Goal: Share content: Distribute website content to other platforms or users

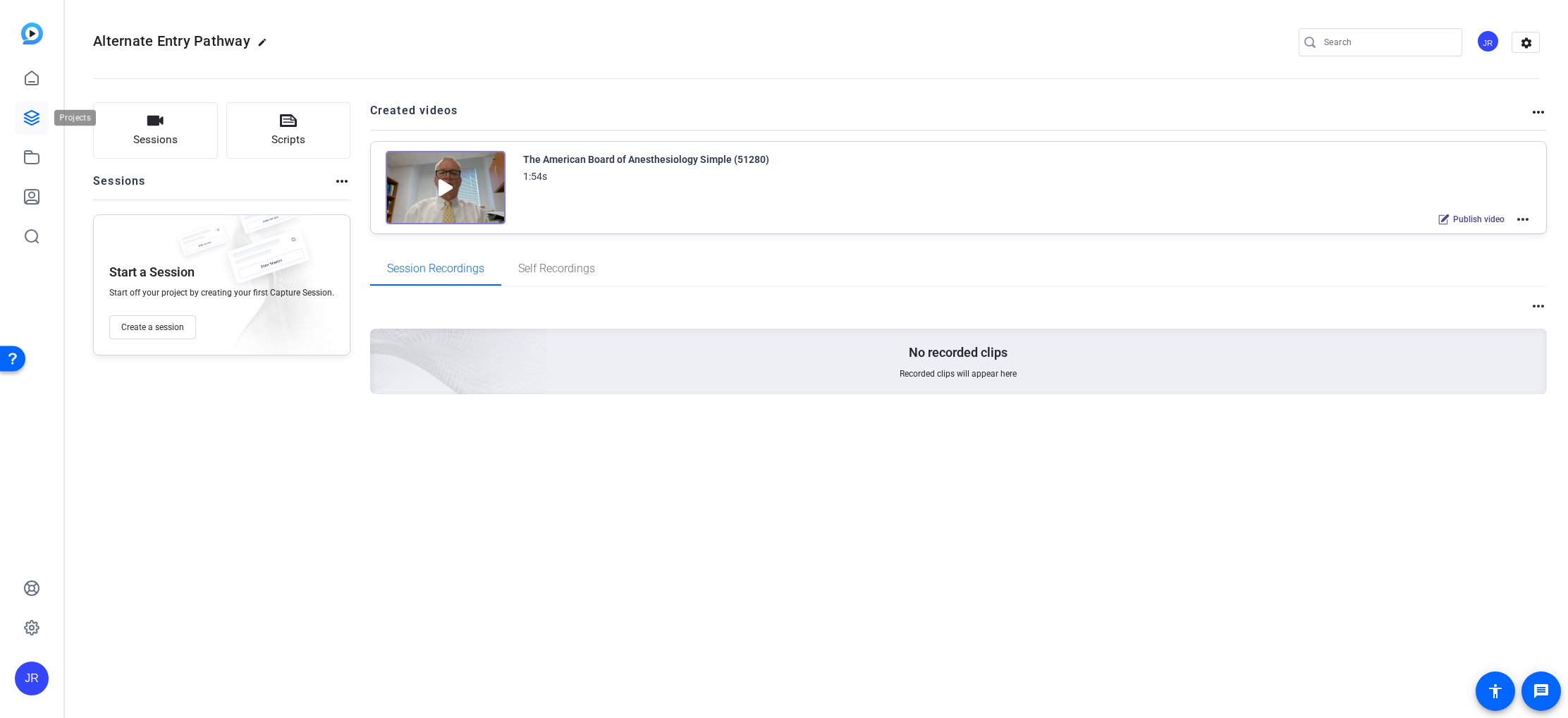
click at [31, 111] on icon at bounding box center [31, 118] width 14 height 14
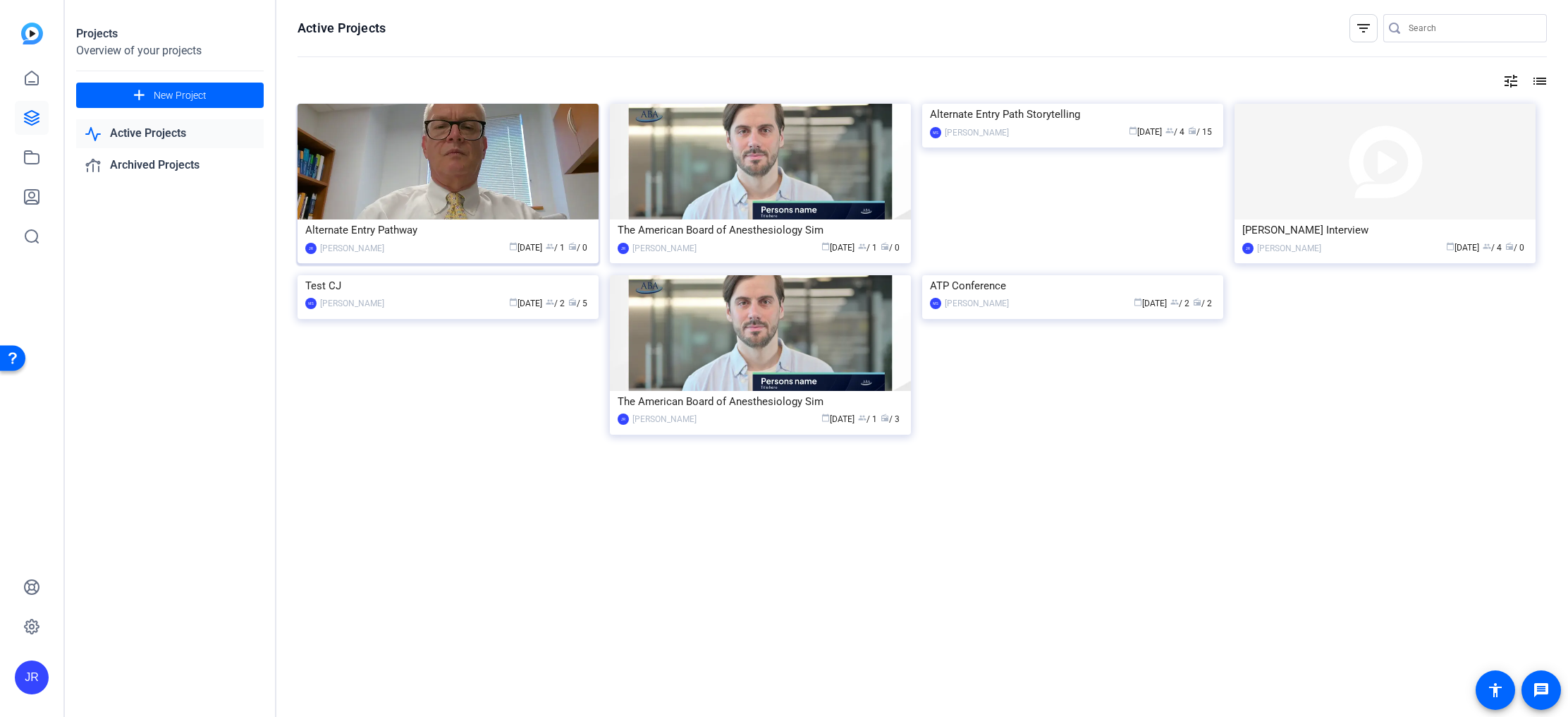
click at [451, 182] on img at bounding box center [448, 162] width 301 height 116
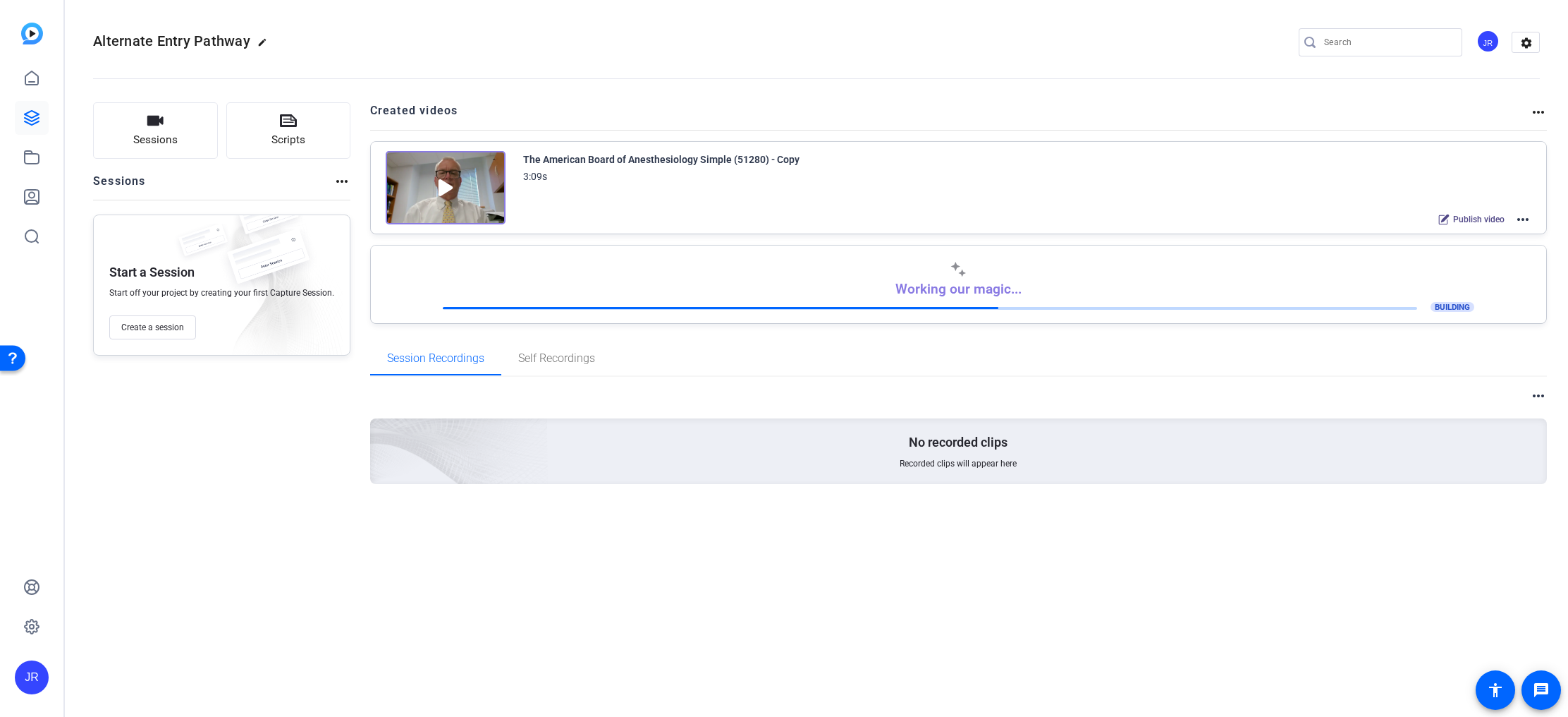
click at [1519, 218] on mat-icon "more_horiz" at bounding box center [1523, 219] width 17 height 17
click at [1452, 234] on span "Edit in Creator" at bounding box center [1471, 236] width 98 height 17
click at [1443, 306] on span "BUILDING" at bounding box center [1452, 306] width 44 height 10
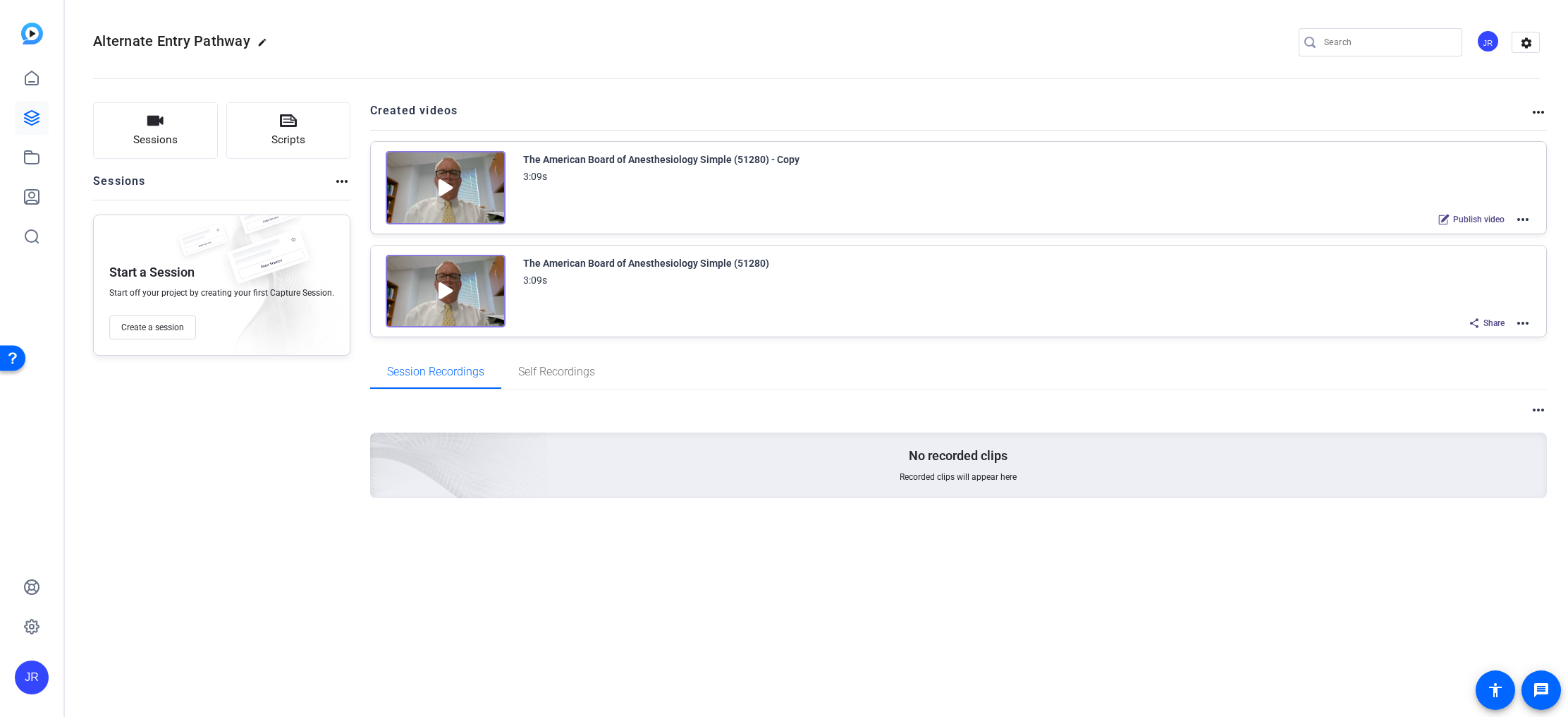
click at [1487, 325] on span "Share" at bounding box center [1494, 323] width 21 height 11
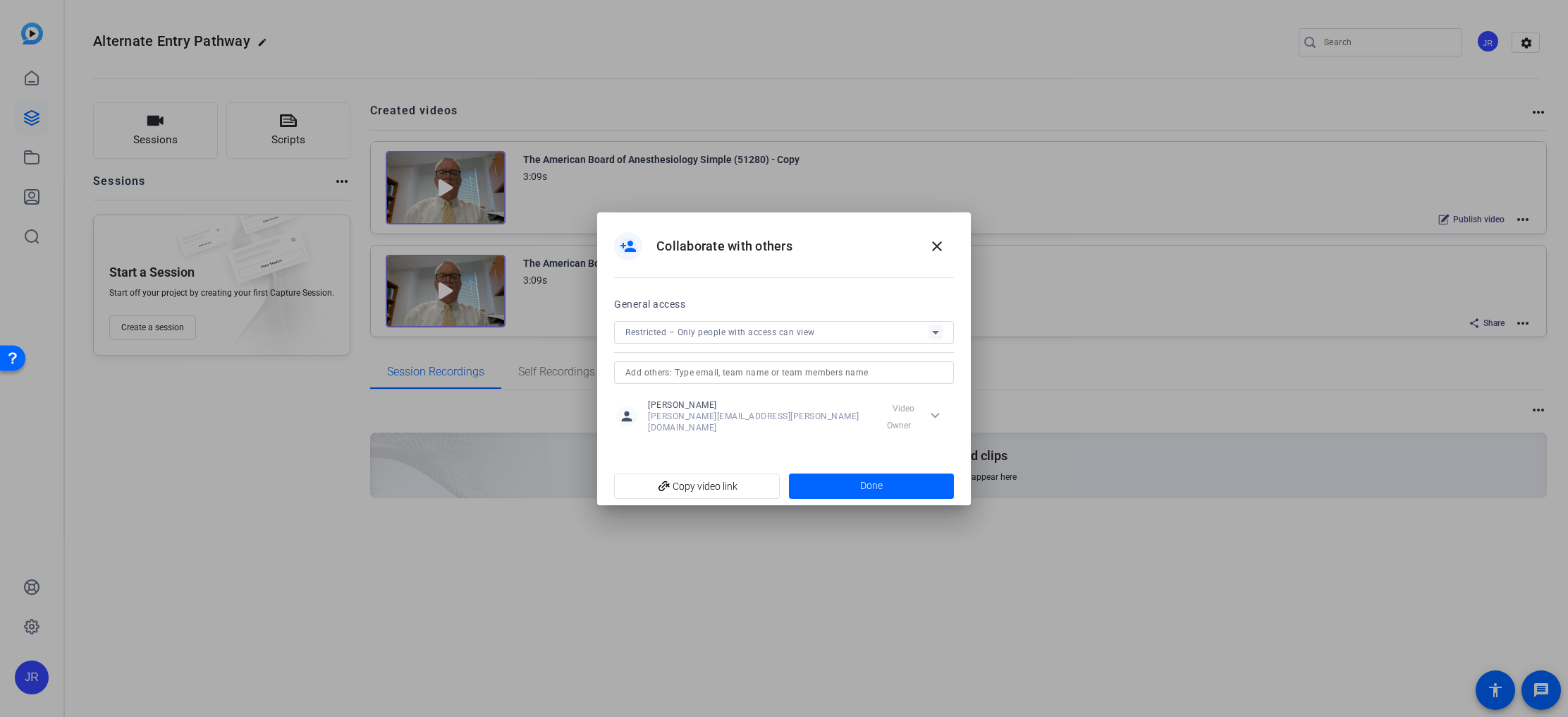
click at [749, 337] on span "Restricted – Only people with access can view" at bounding box center [720, 332] width 189 height 10
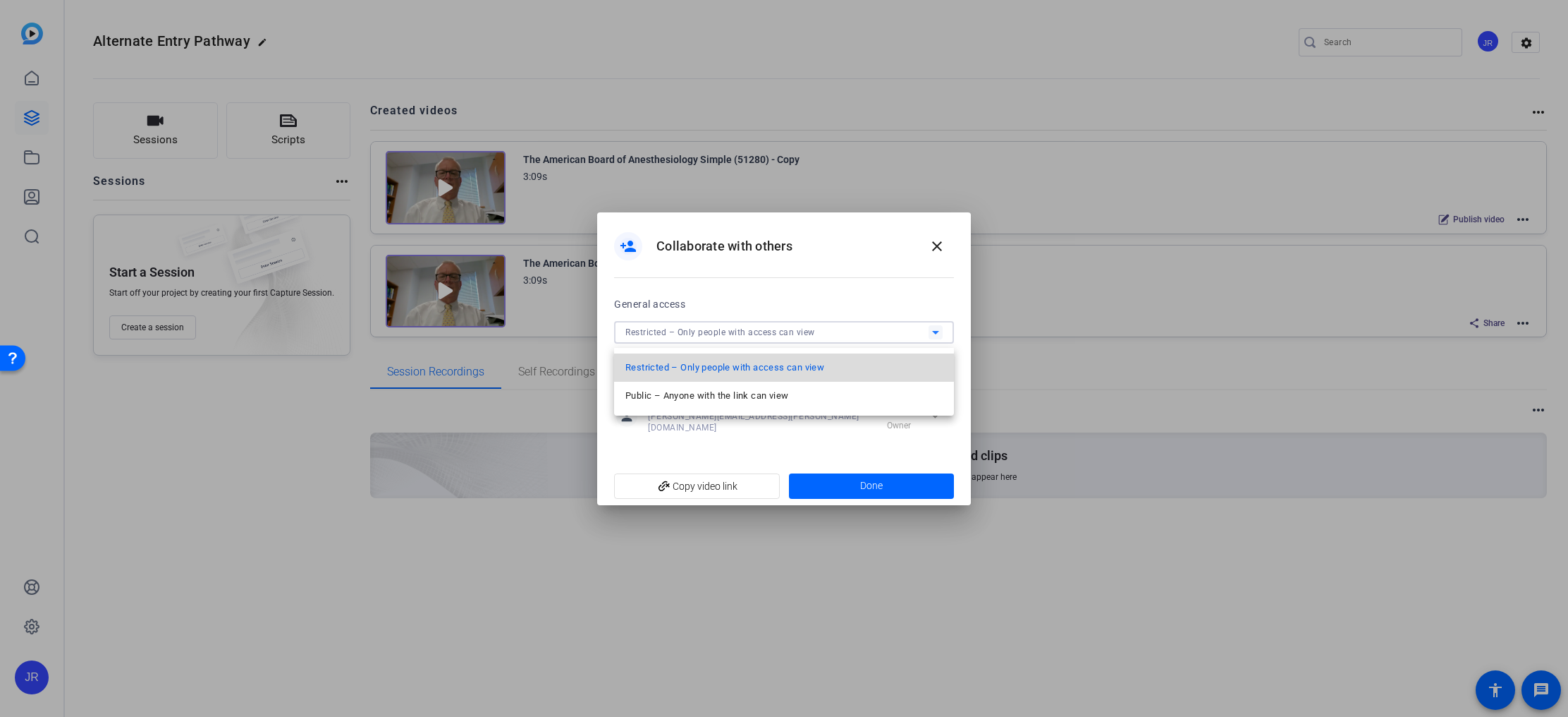
click at [742, 365] on span "Restricted – Only people with access can view" at bounding box center [724, 368] width 199 height 17
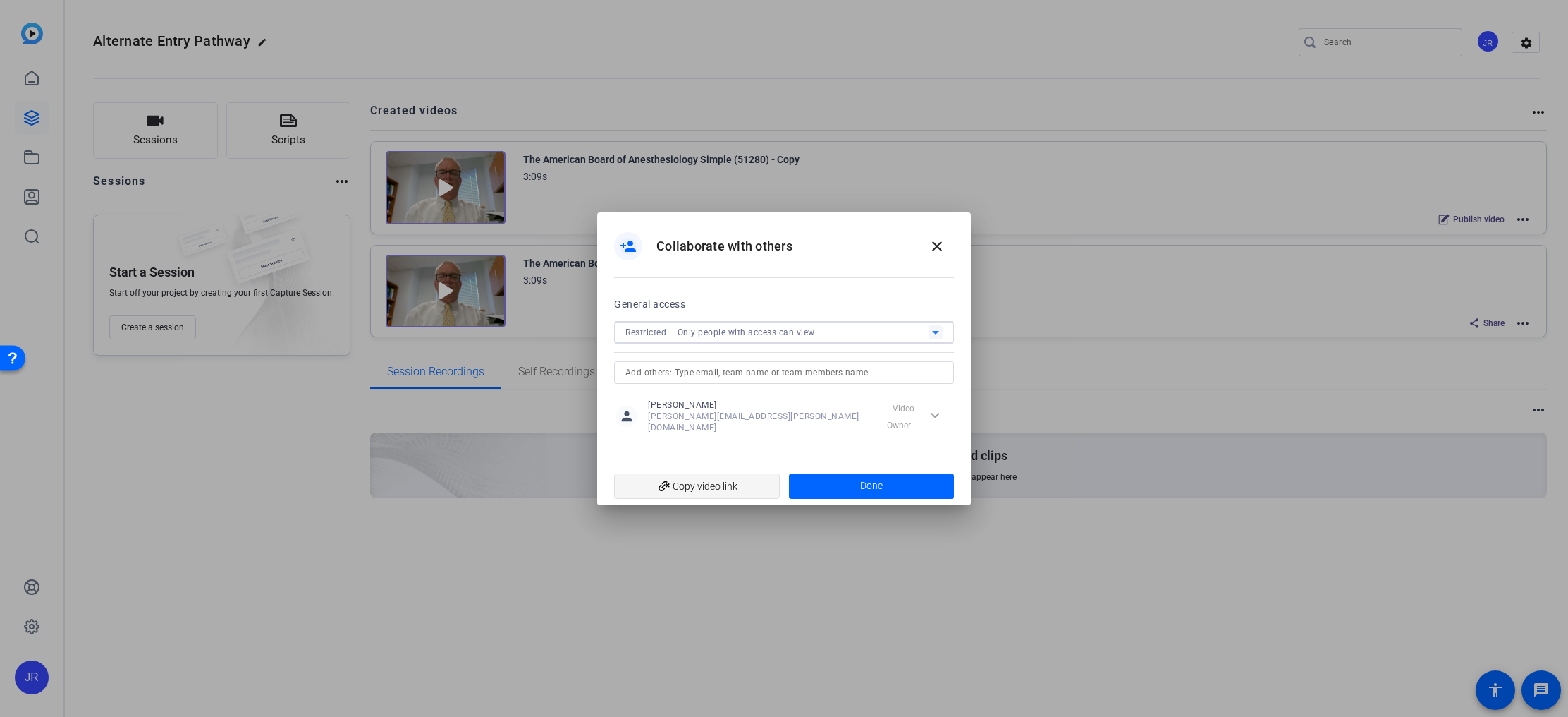
click at [749, 472] on span "add_link Copy video link" at bounding box center [696, 485] width 143 height 27
click at [766, 483] on span "add_link Copy video link" at bounding box center [696, 485] width 143 height 27
click at [889, 331] on div "Restricted – Only people with access can view" at bounding box center [777, 331] width 303 height 18
click at [864, 274] on div at bounding box center [784, 358] width 1568 height 717
click at [861, 376] on input "text" at bounding box center [784, 373] width 317 height 17
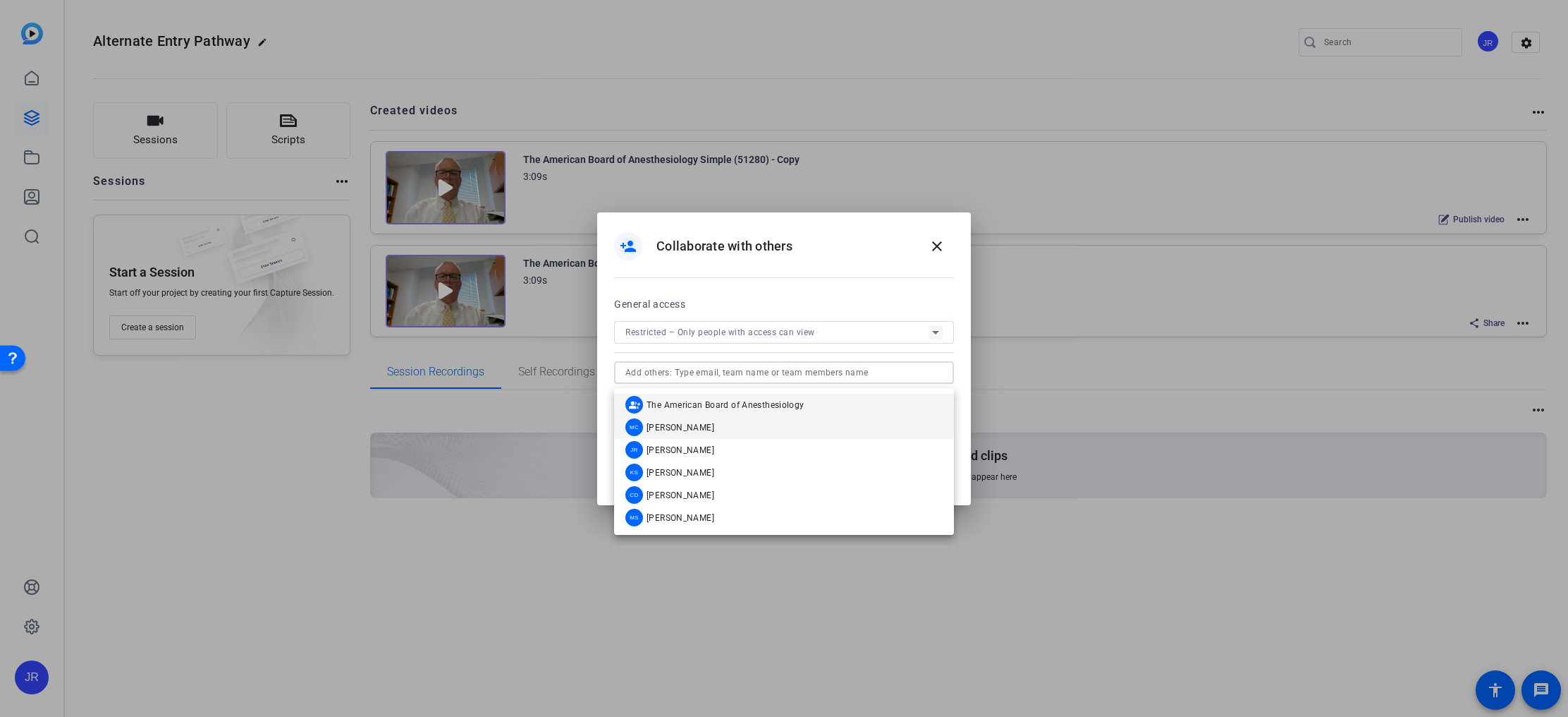
click at [641, 428] on div "MC" at bounding box center [634, 427] width 18 height 18
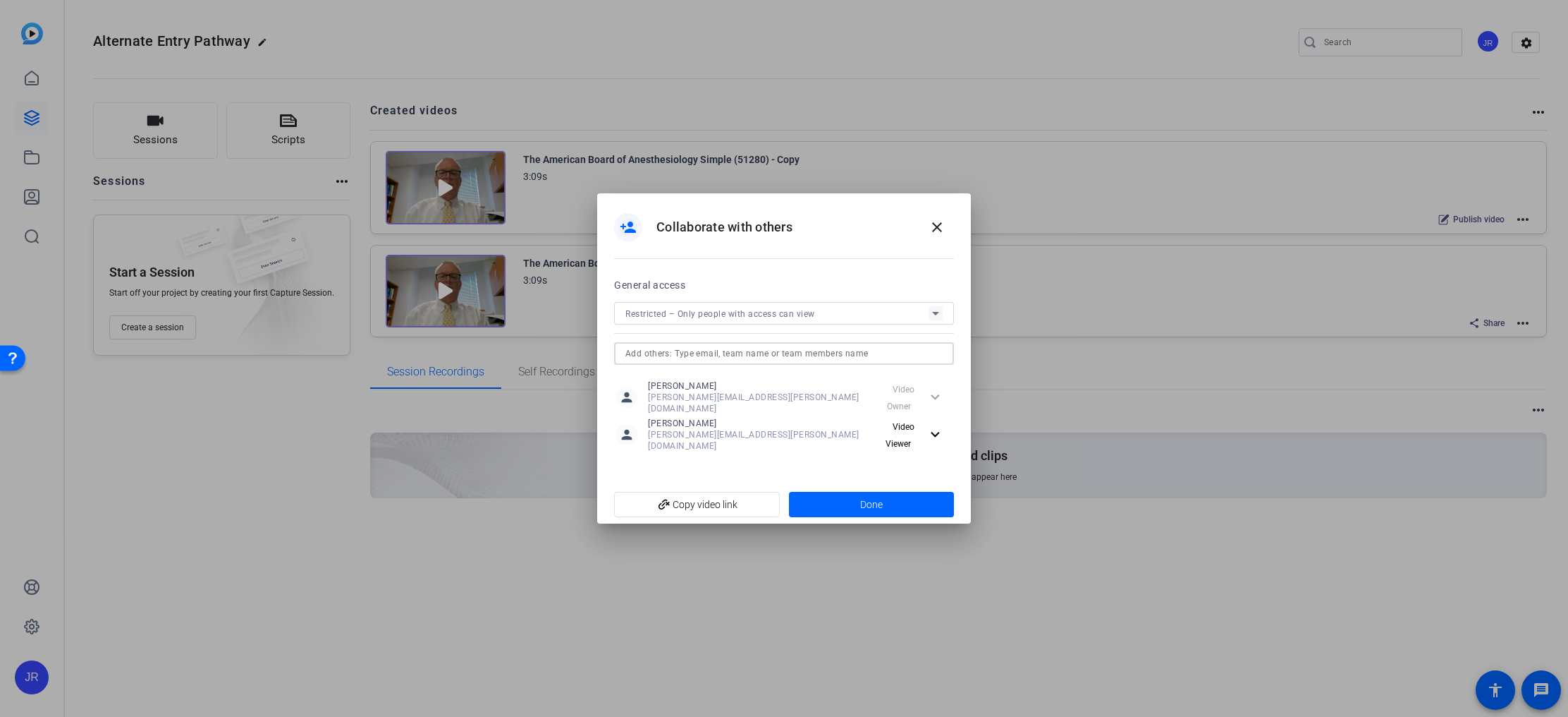
click at [656, 362] on input "text" at bounding box center [784, 353] width 317 height 17
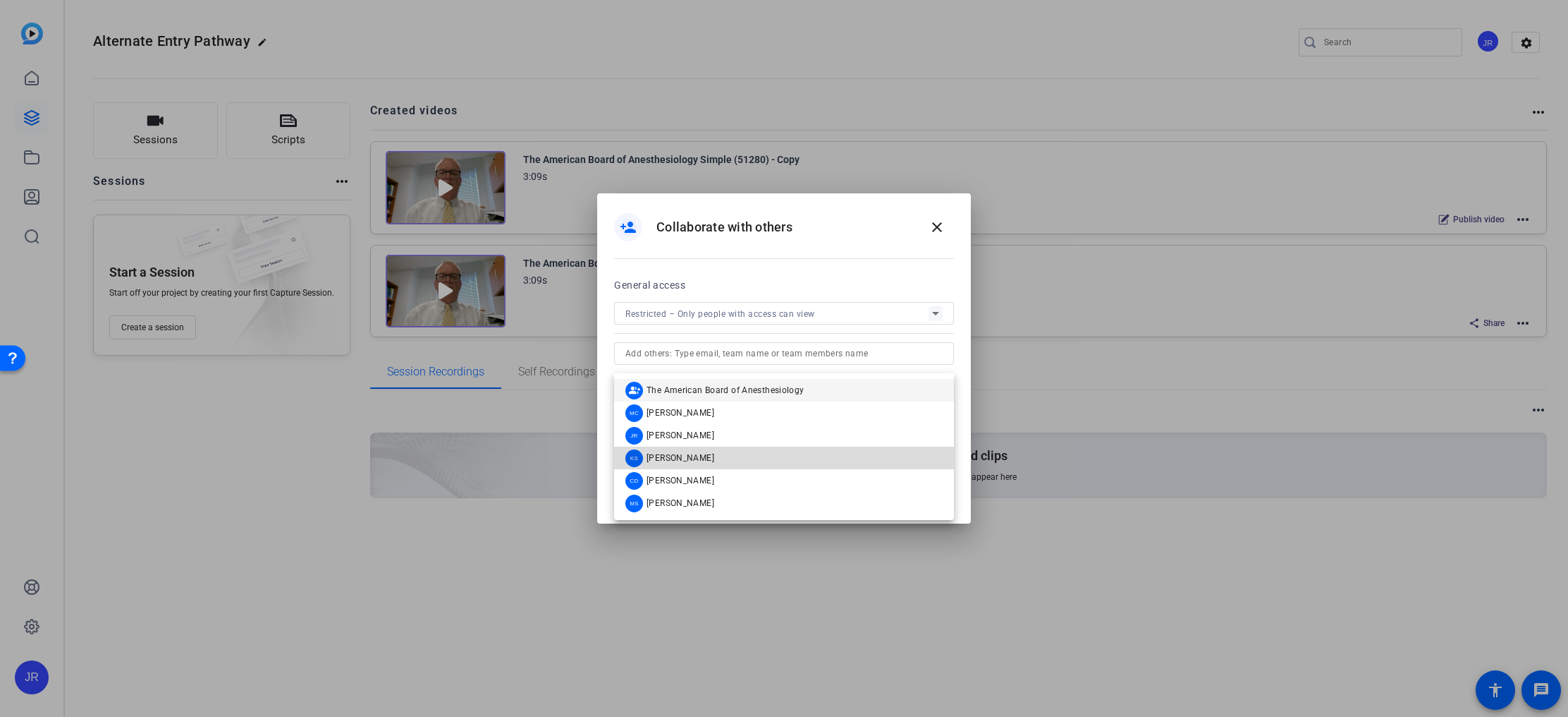
click at [656, 462] on span "Kara Sabatino" at bounding box center [680, 457] width 68 height 11
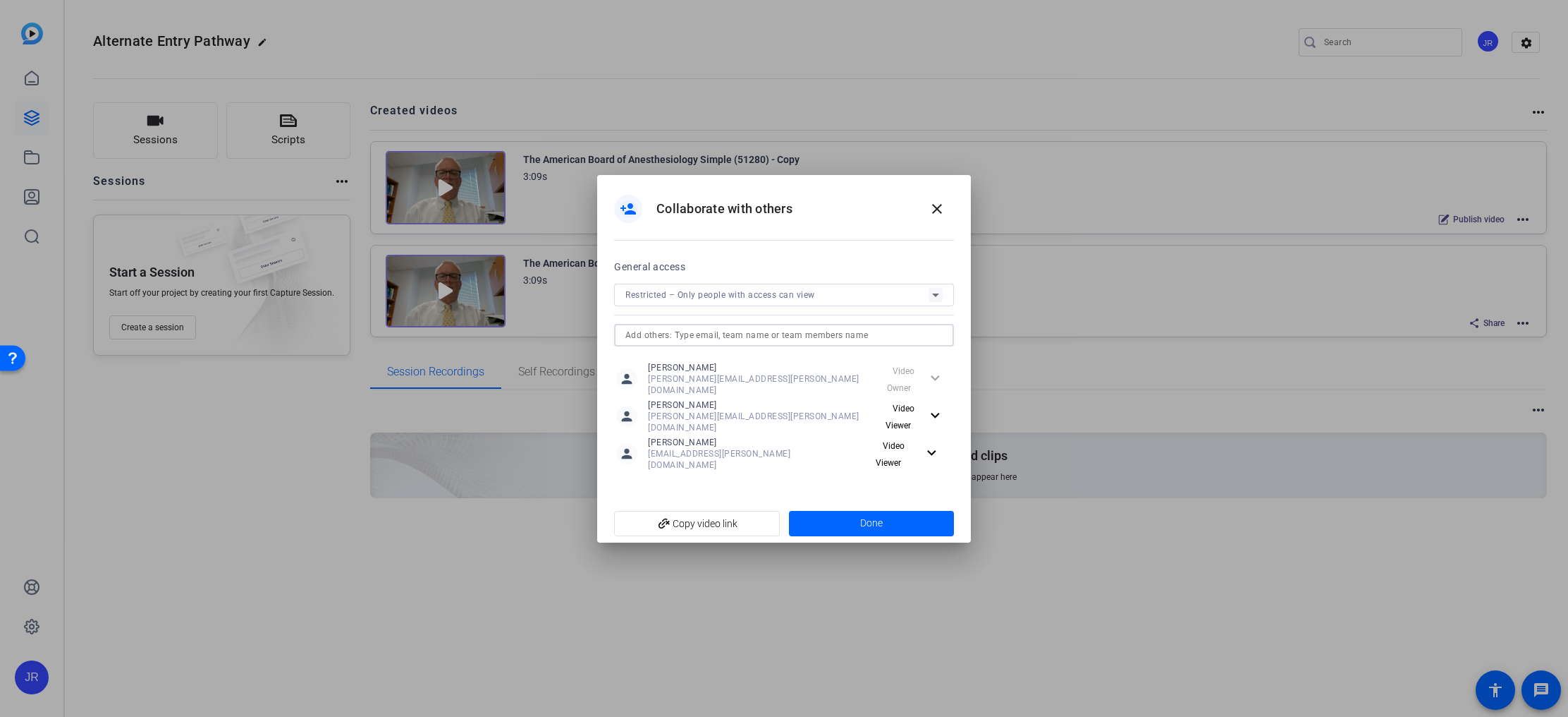
click at [662, 343] on input "text" at bounding box center [784, 335] width 317 height 17
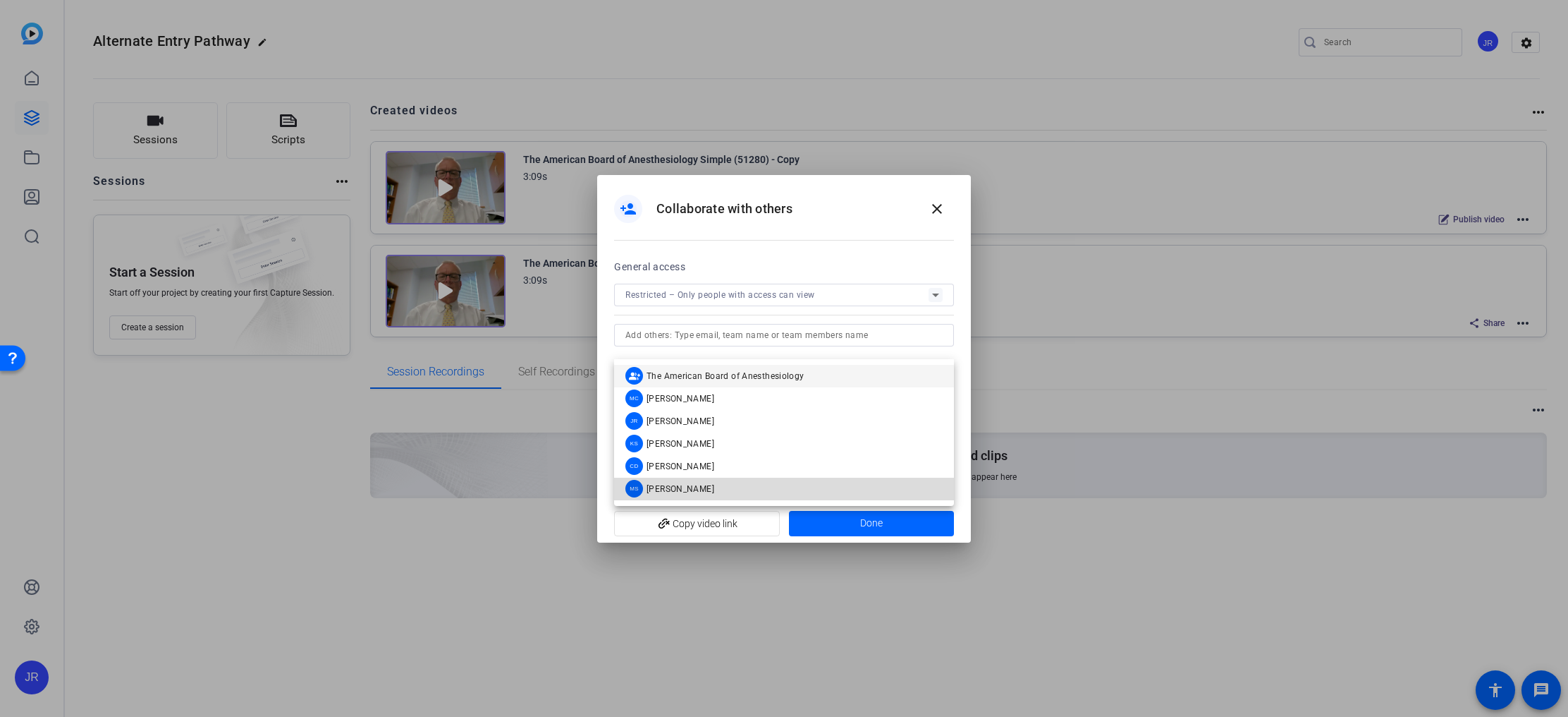
click at [656, 482] on div "MS Madison Spadafino" at bounding box center [669, 488] width 89 height 18
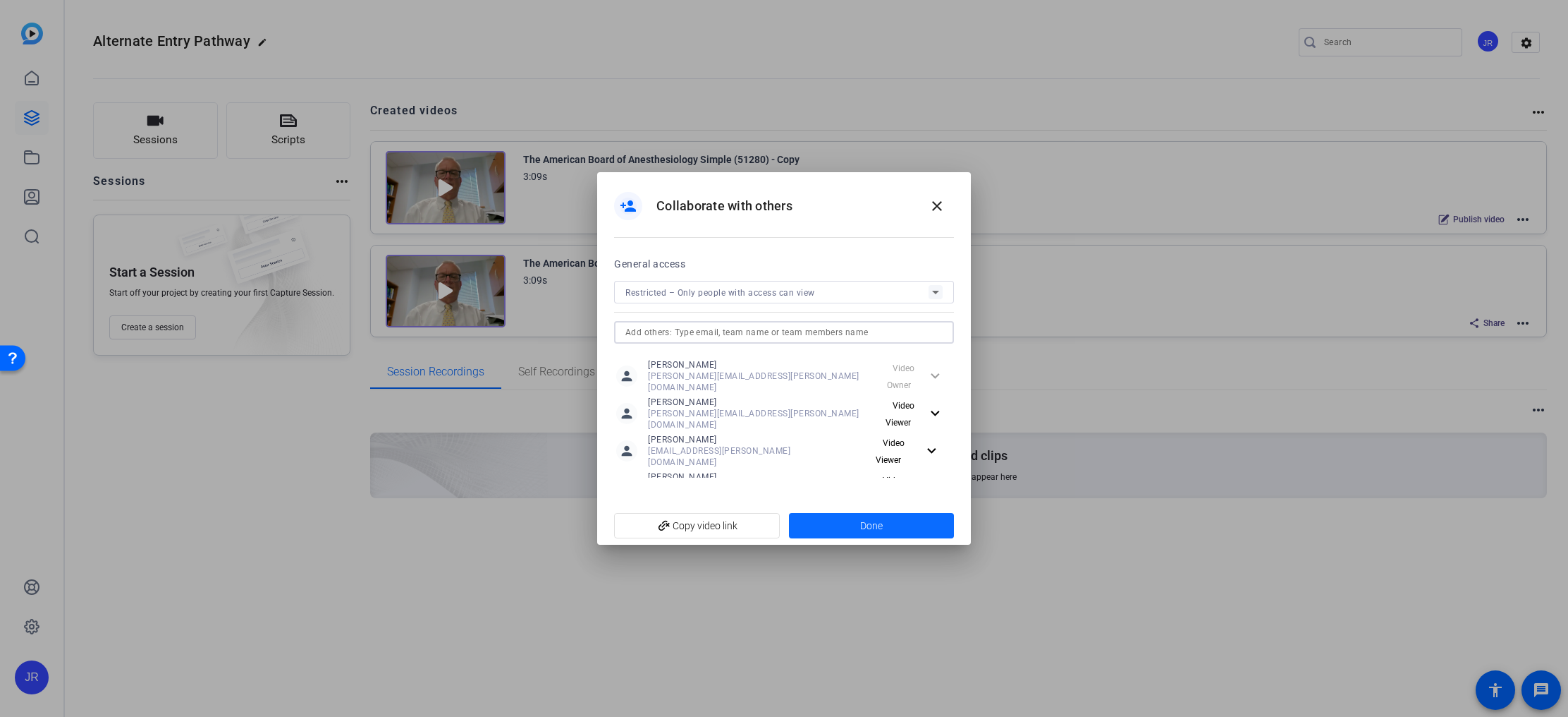
click at [858, 516] on span at bounding box center [872, 526] width 166 height 34
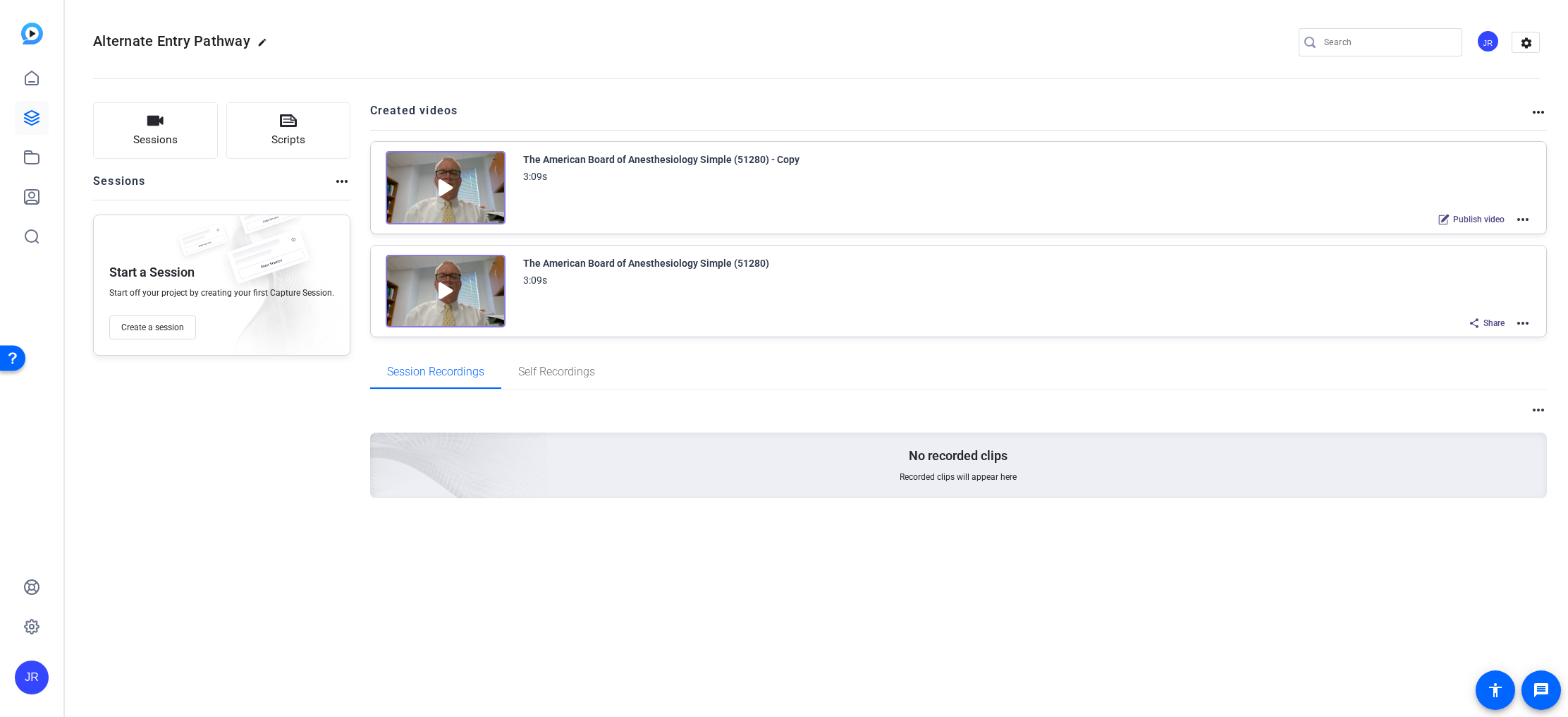
click at [1472, 323] on icon at bounding box center [1475, 323] width 11 height 11
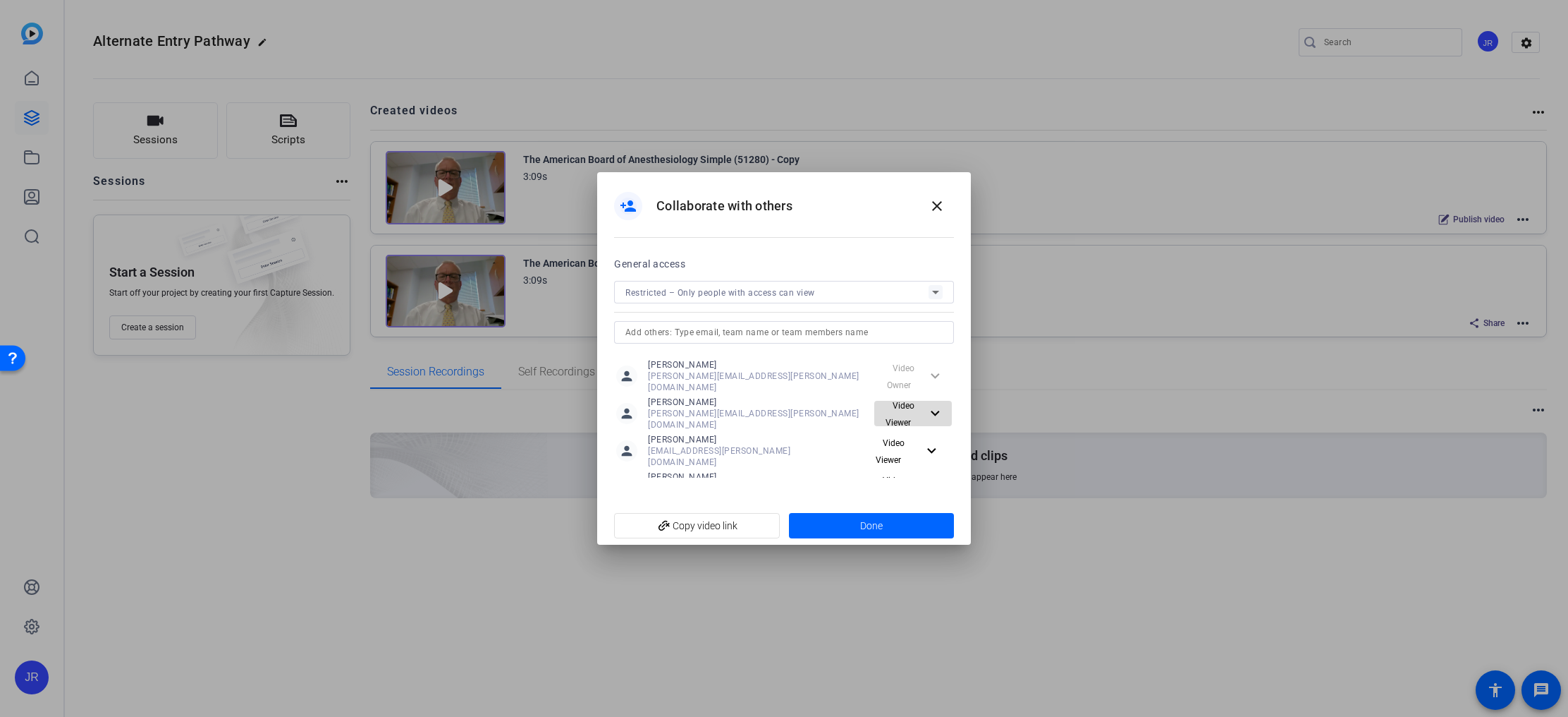
click at [922, 402] on span "Video Viewer" at bounding box center [903, 414] width 47 height 34
click at [930, 420] on button "check Video Editor" at bounding box center [908, 429] width 102 height 24
click at [931, 443] on mat-icon "expand_more" at bounding box center [931, 451] width 18 height 18
click at [928, 461] on span "Video Editor" at bounding box center [918, 459] width 50 height 10
click at [928, 471] on mat-icon "expand_more" at bounding box center [931, 480] width 18 height 18
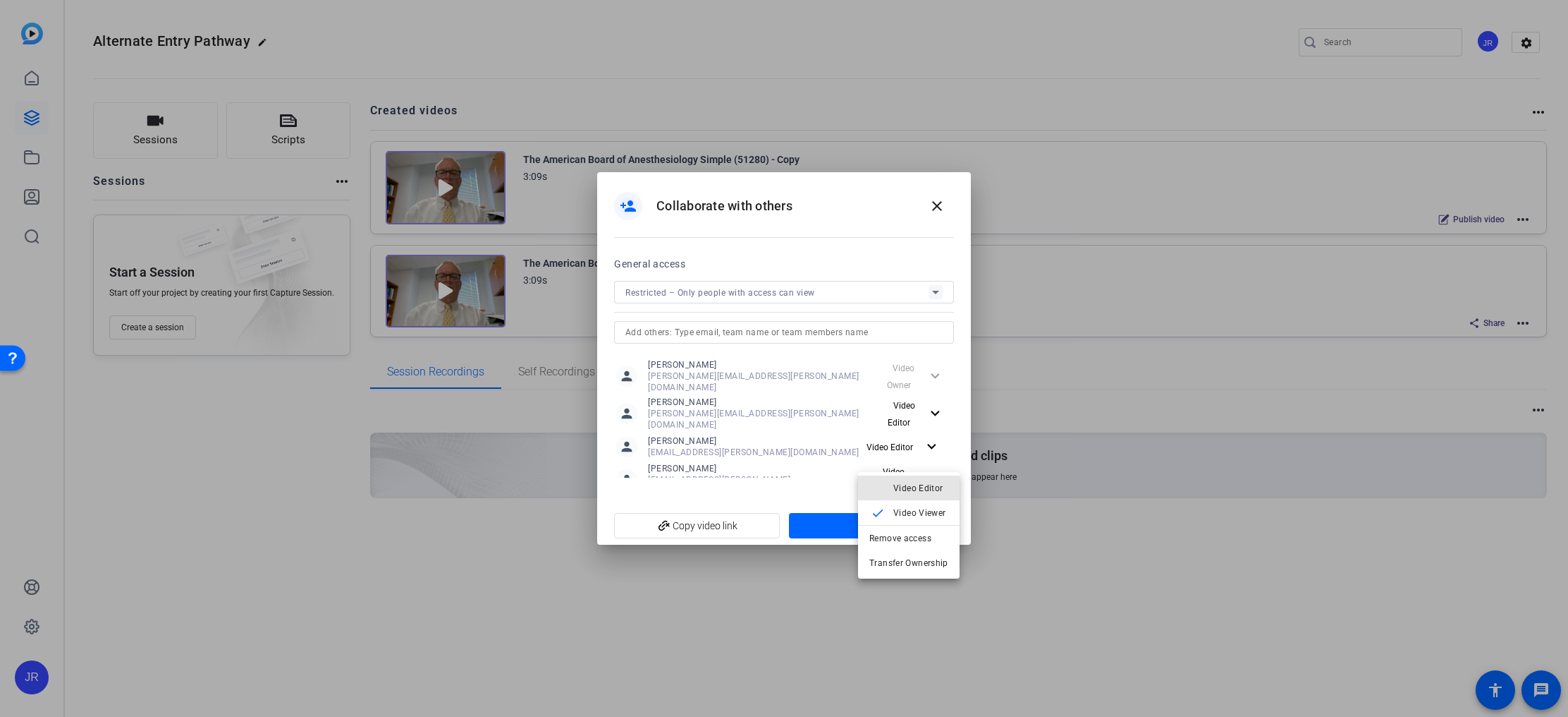
click at [930, 486] on span "Video Editor" at bounding box center [918, 487] width 50 height 10
click at [926, 517] on span at bounding box center [872, 526] width 166 height 34
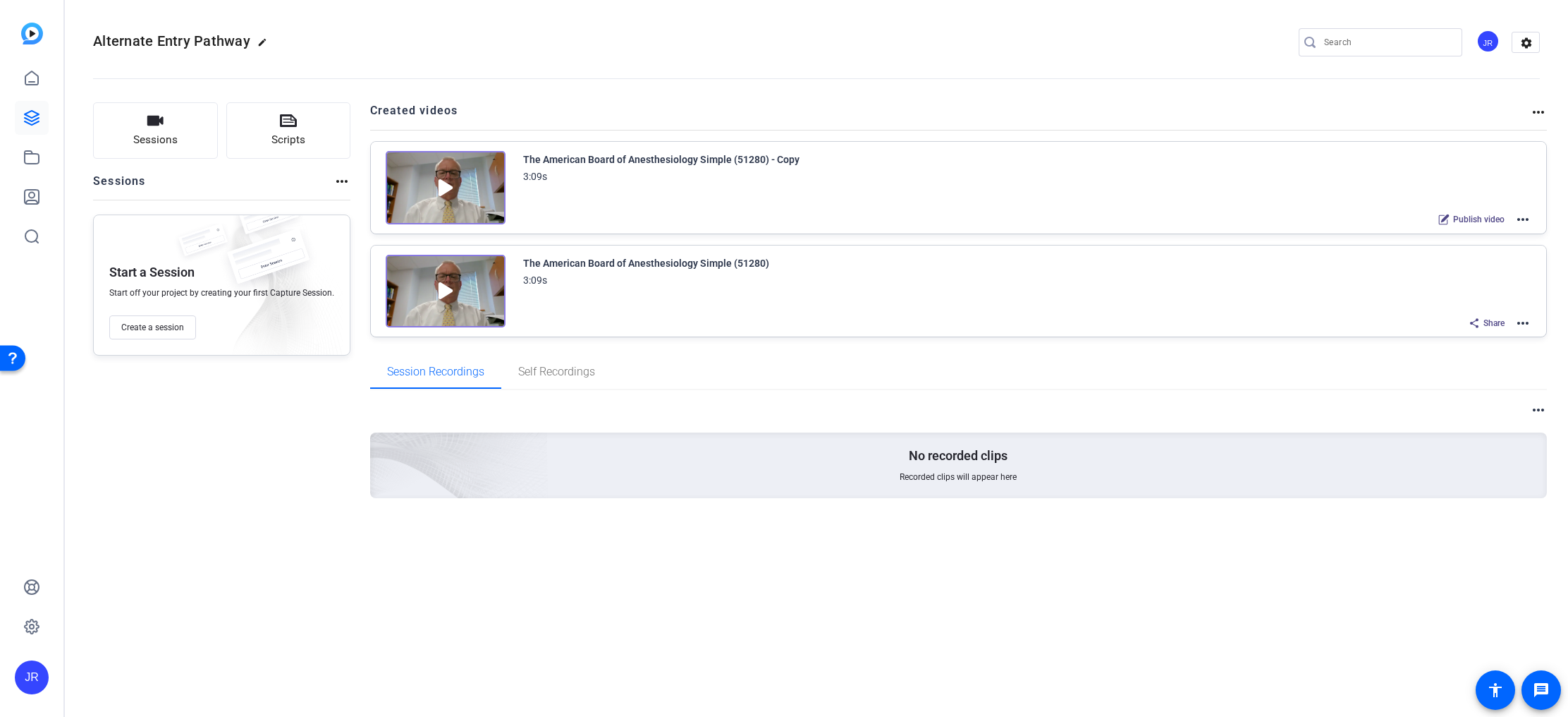
click at [1524, 325] on mat-icon "more_horiz" at bounding box center [1523, 323] width 17 height 17
click at [1499, 336] on span "Edit in Creator" at bounding box center [1471, 339] width 98 height 17
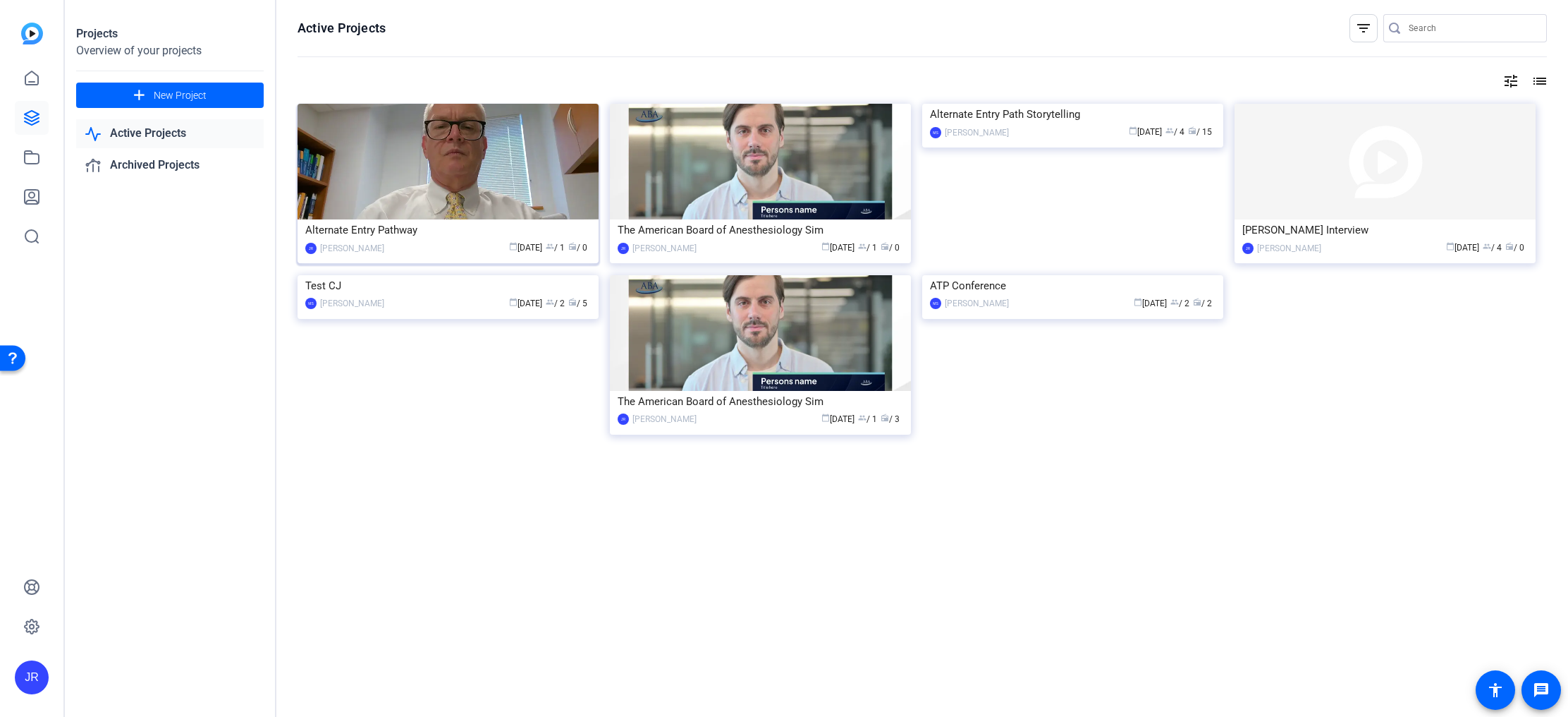
click at [425, 220] on div "Alternate Entry Pathway" at bounding box center [448, 230] width 286 height 21
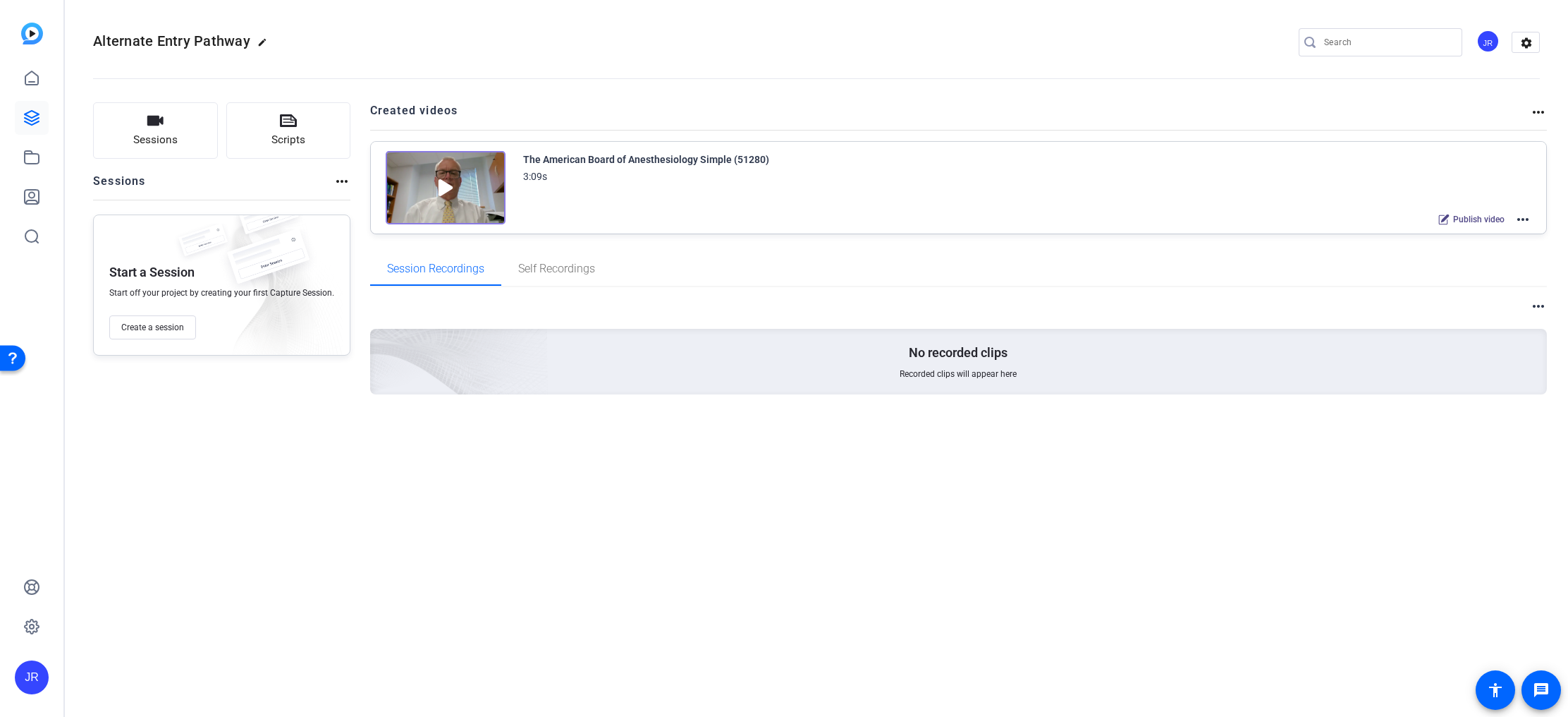
click at [438, 182] on img at bounding box center [445, 188] width 119 height 74
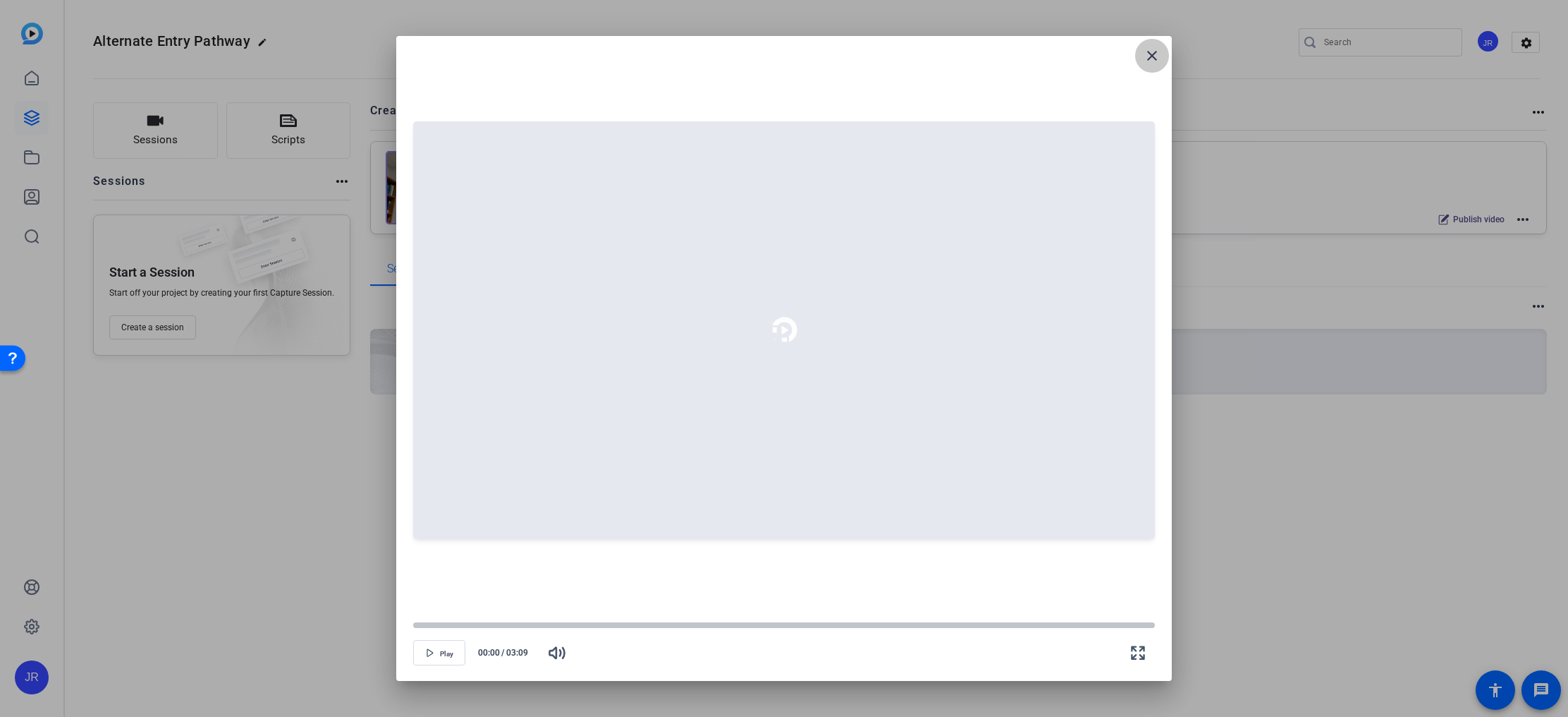
click at [1149, 56] on mat-icon "close" at bounding box center [1152, 56] width 17 height 17
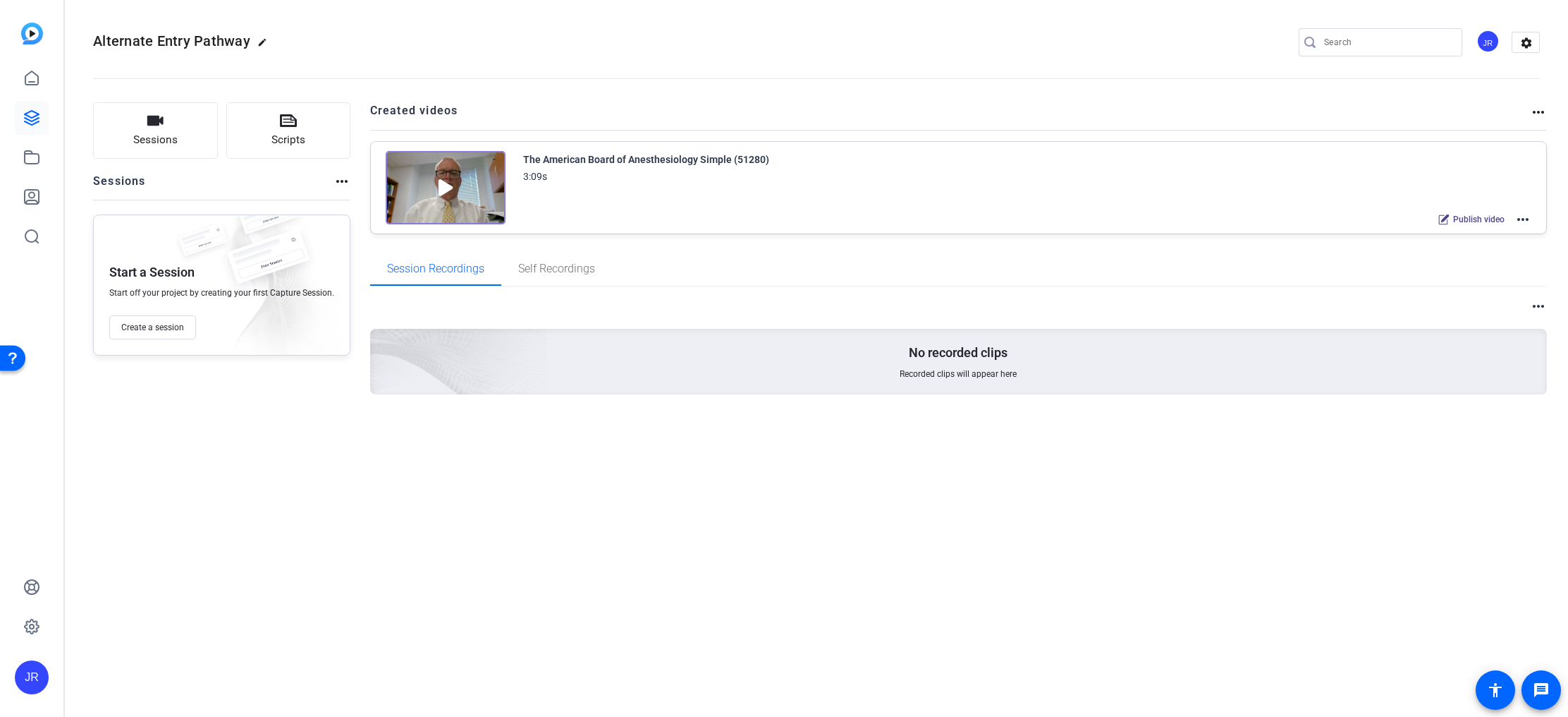
click at [1519, 219] on mat-icon "more_horiz" at bounding box center [1523, 219] width 17 height 17
click at [1436, 239] on span "Edit in Creator" at bounding box center [1471, 236] width 98 height 17
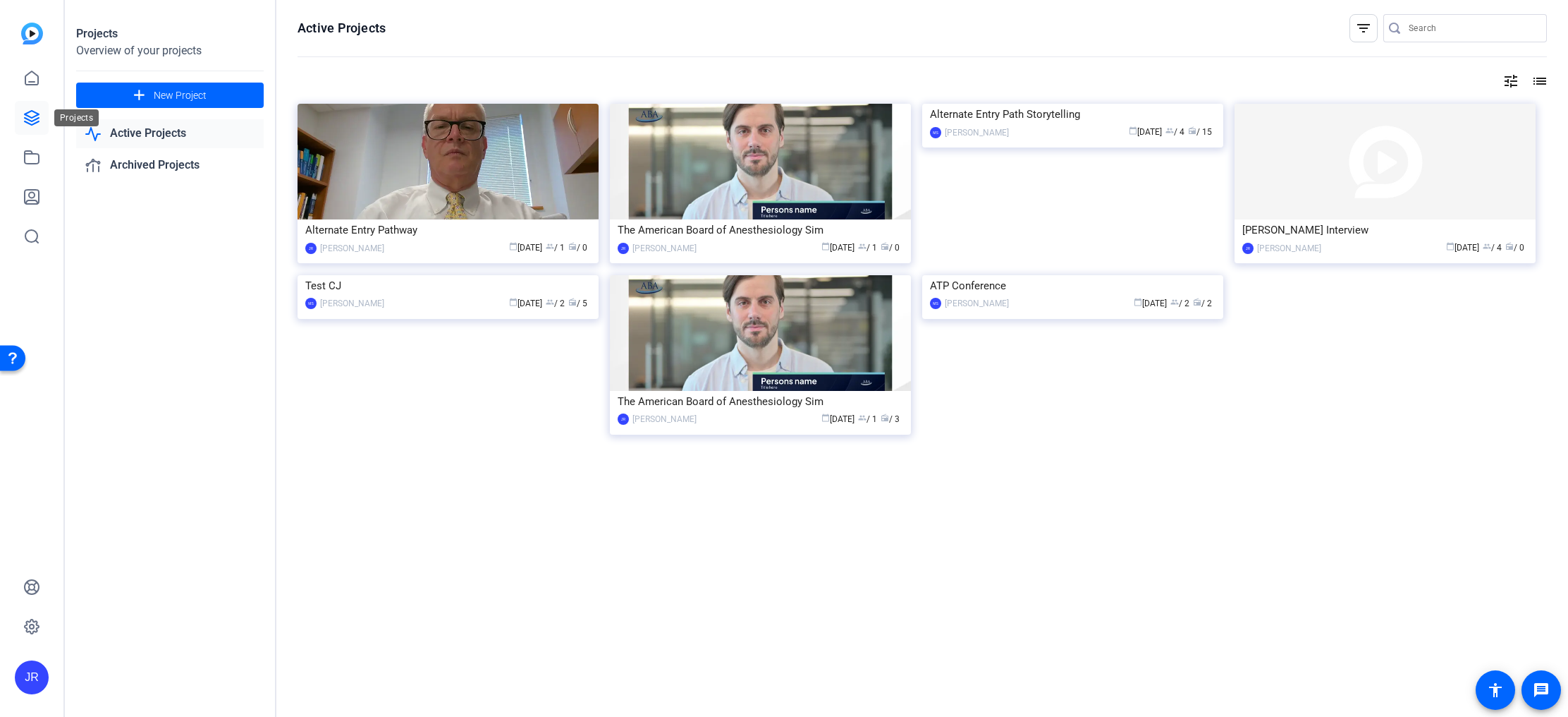
click at [17, 120] on link at bounding box center [32, 118] width 34 height 34
click at [30, 83] on icon at bounding box center [32, 78] width 17 height 17
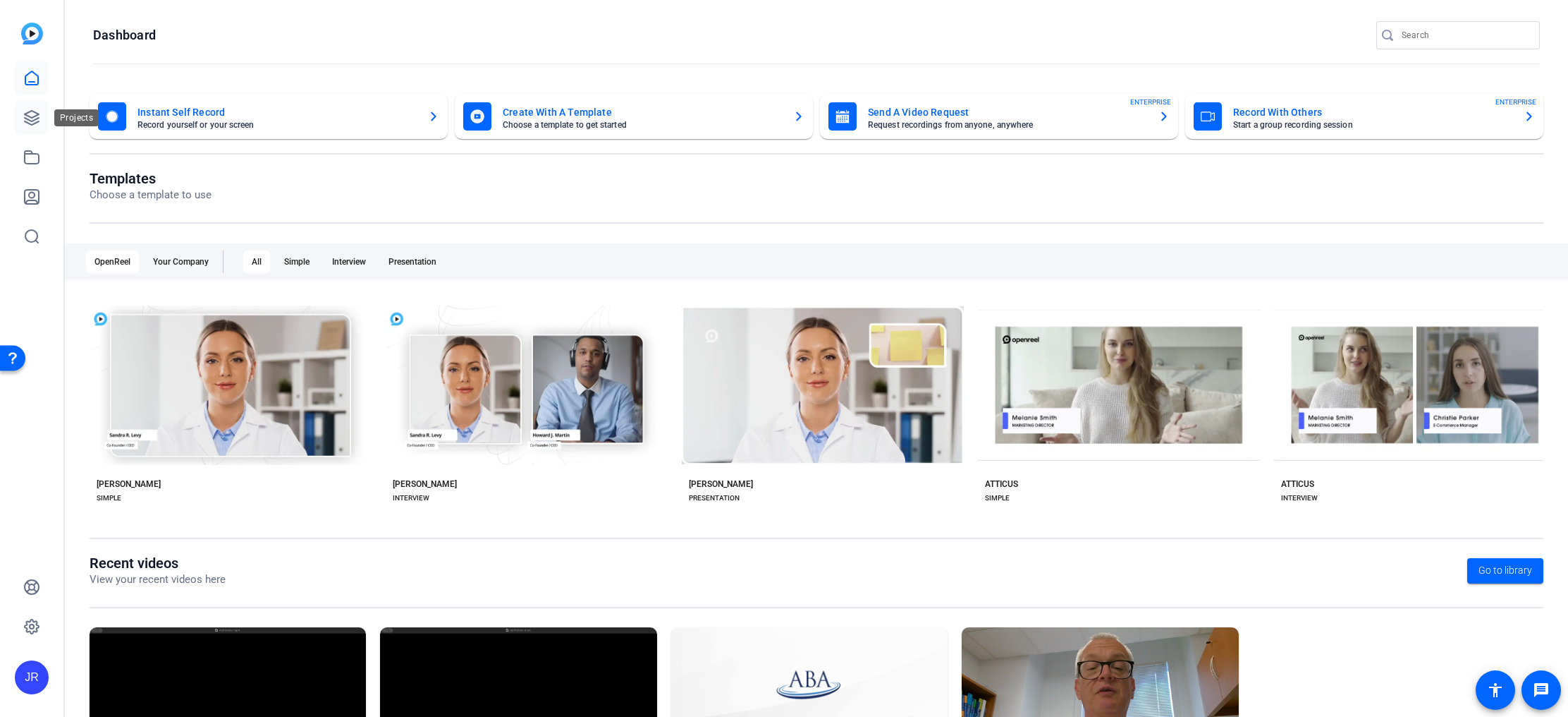
click at [32, 122] on icon at bounding box center [32, 118] width 17 height 17
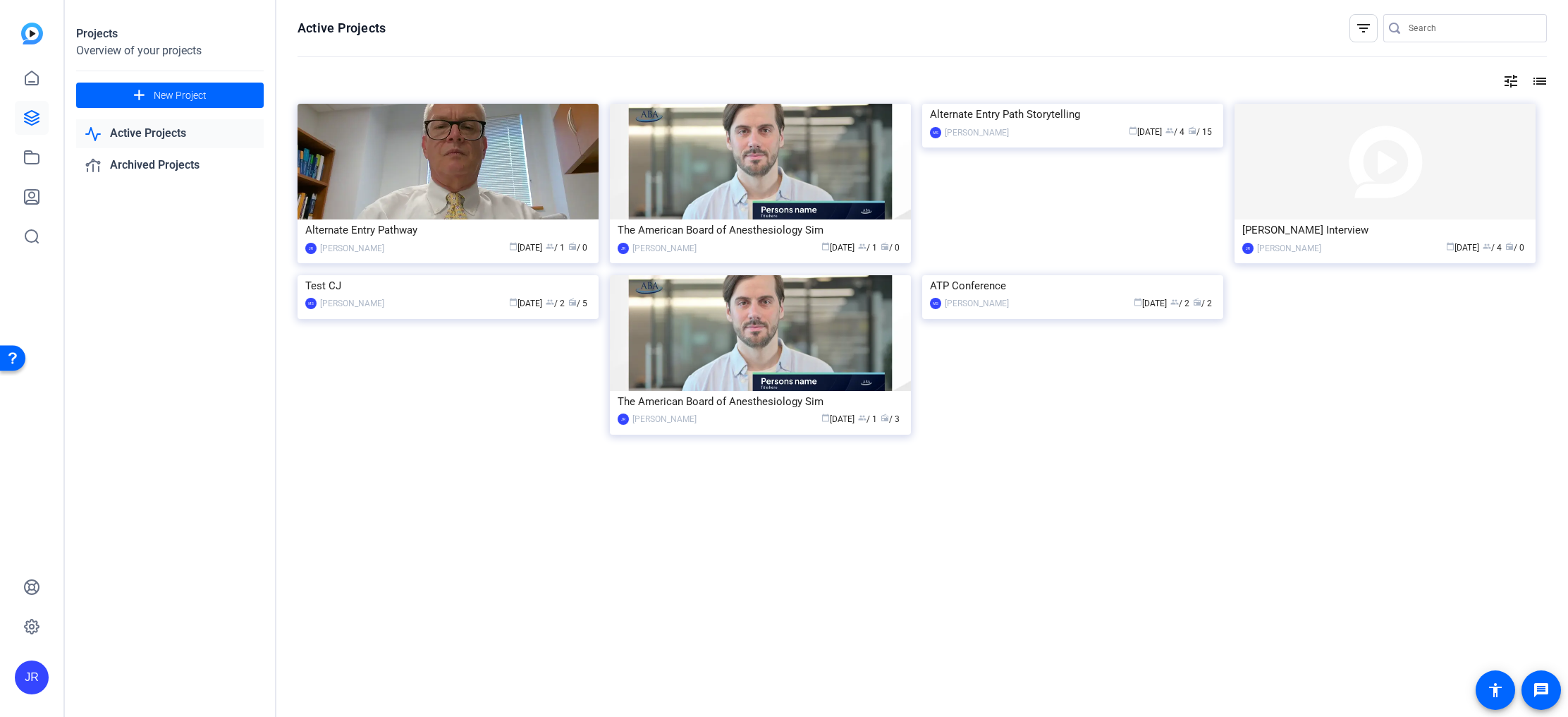
click at [393, 170] on img at bounding box center [448, 162] width 301 height 116
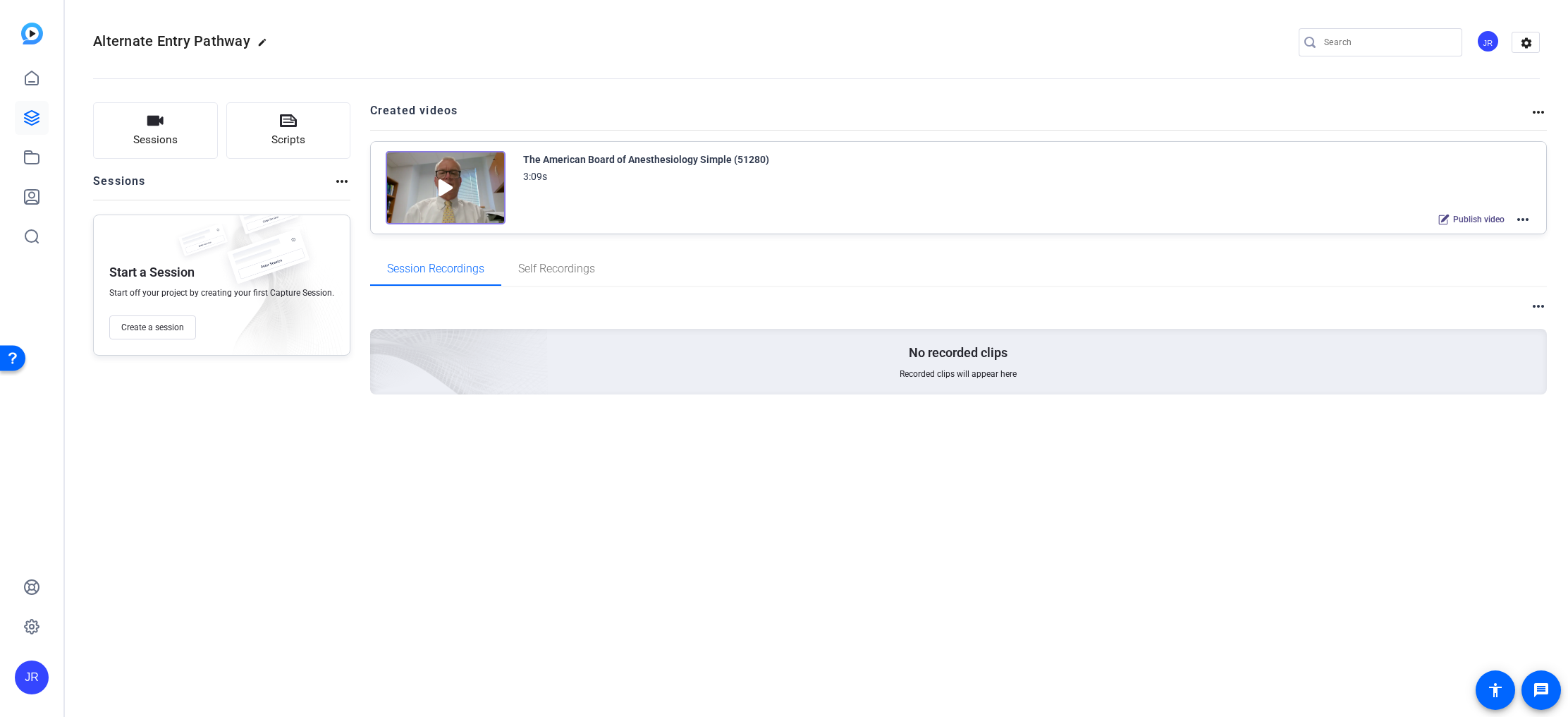
click at [1487, 219] on span "Publish video" at bounding box center [1478, 219] width 51 height 11
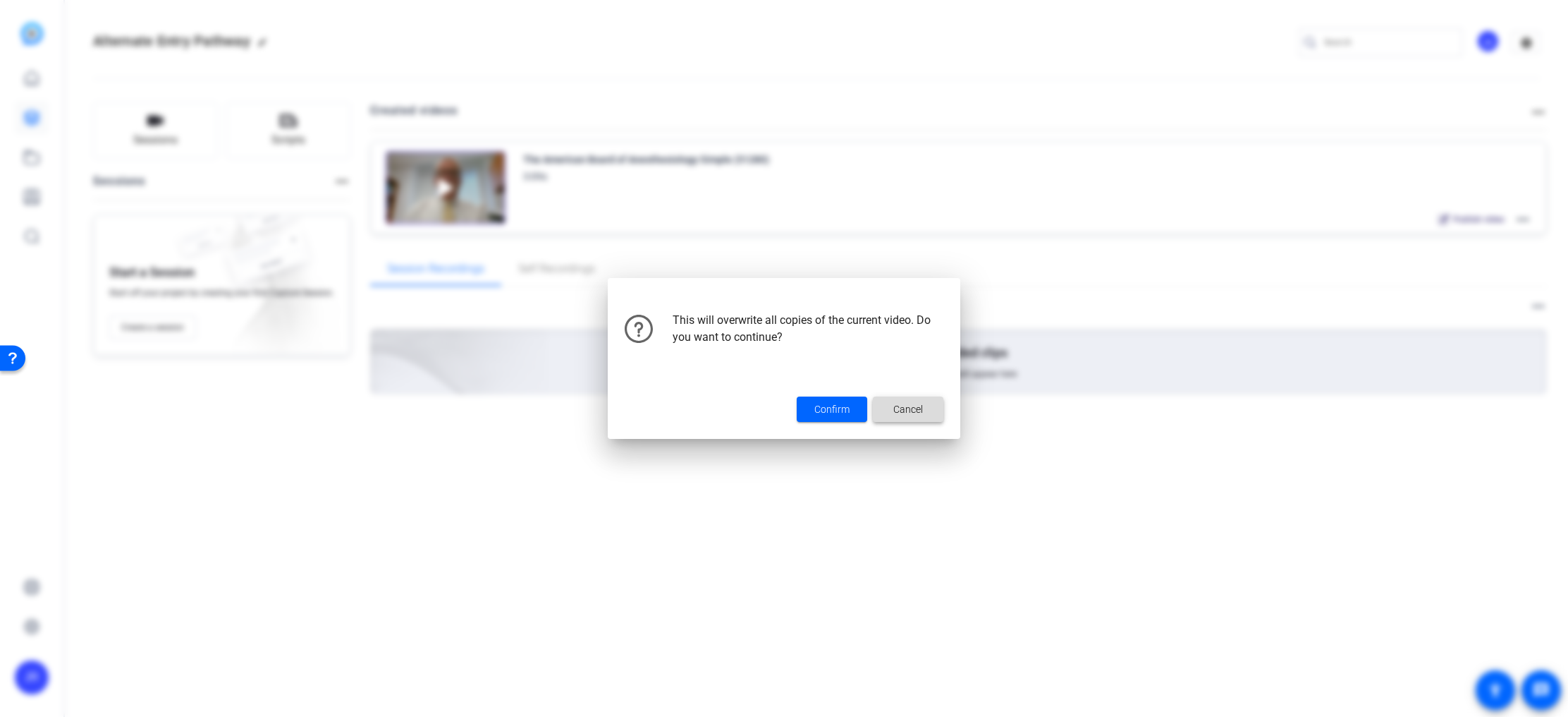
click at [899, 409] on span "Cancel" at bounding box center [908, 410] width 30 height 15
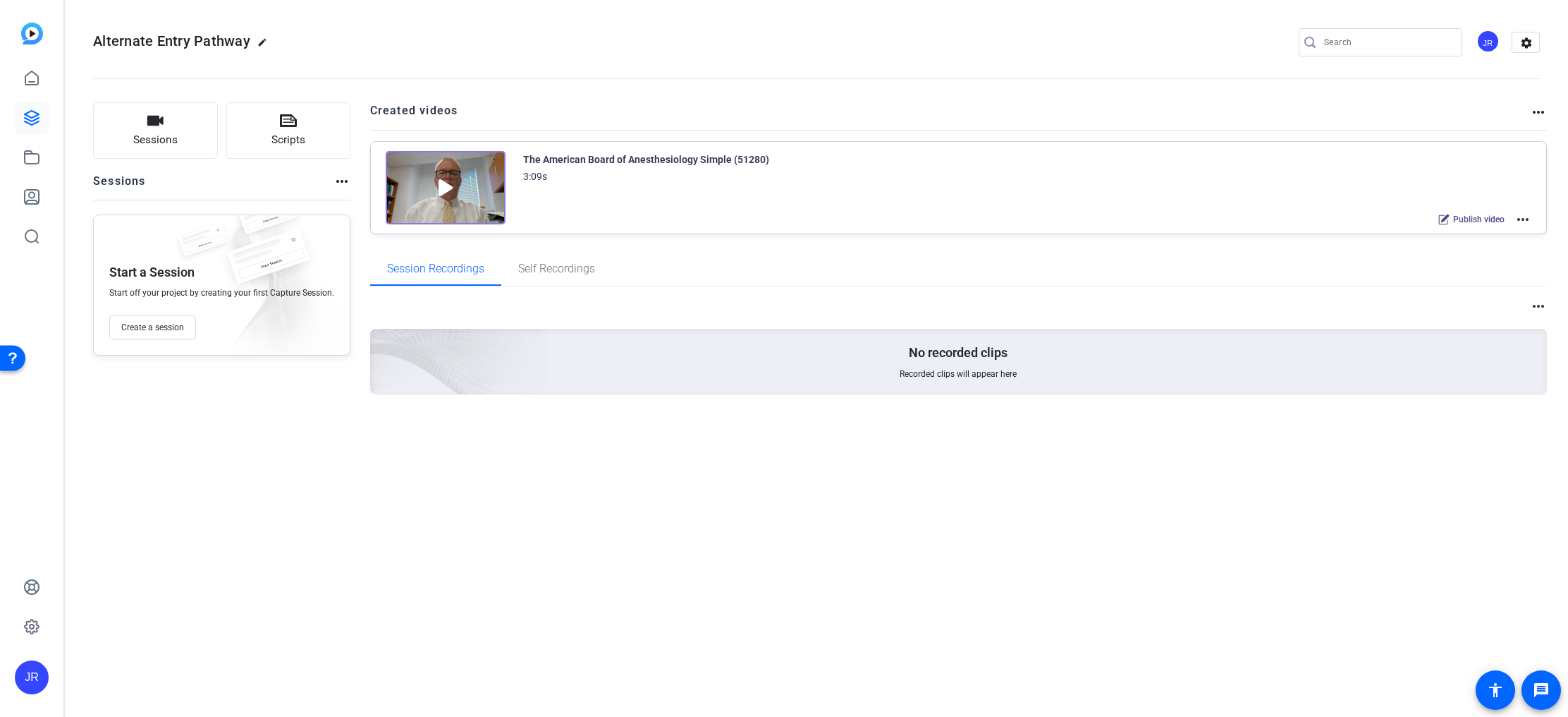
drag, startPoint x: 720, startPoint y: 169, endPoint x: 743, endPoint y: 167, distance: 23.1
click at [720, 169] on div "3:09s" at bounding box center [647, 176] width 246 height 17
drag, startPoint x: 741, startPoint y: 160, endPoint x: 785, endPoint y: 181, distance: 48.8
click at [741, 160] on div "The American Board of Anesthesiology Simple (51280)" at bounding box center [647, 160] width 246 height 17
click at [1519, 220] on mat-icon "more_horiz" at bounding box center [1523, 219] width 17 height 17
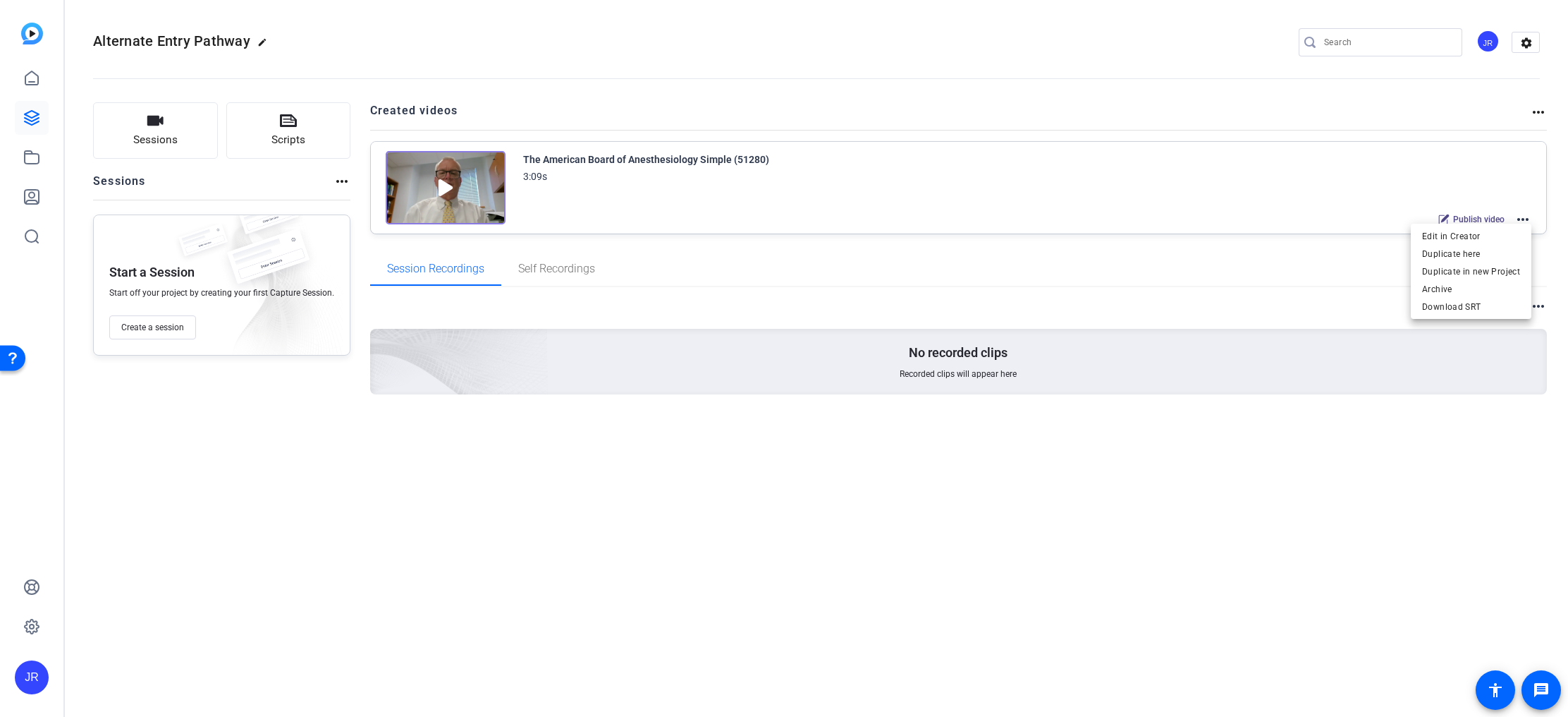
drag, startPoint x: 458, startPoint y: 191, endPoint x: 451, endPoint y: 190, distance: 7.1
click at [458, 191] on div at bounding box center [784, 358] width 1568 height 717
click at [423, 178] on img at bounding box center [445, 188] width 119 height 74
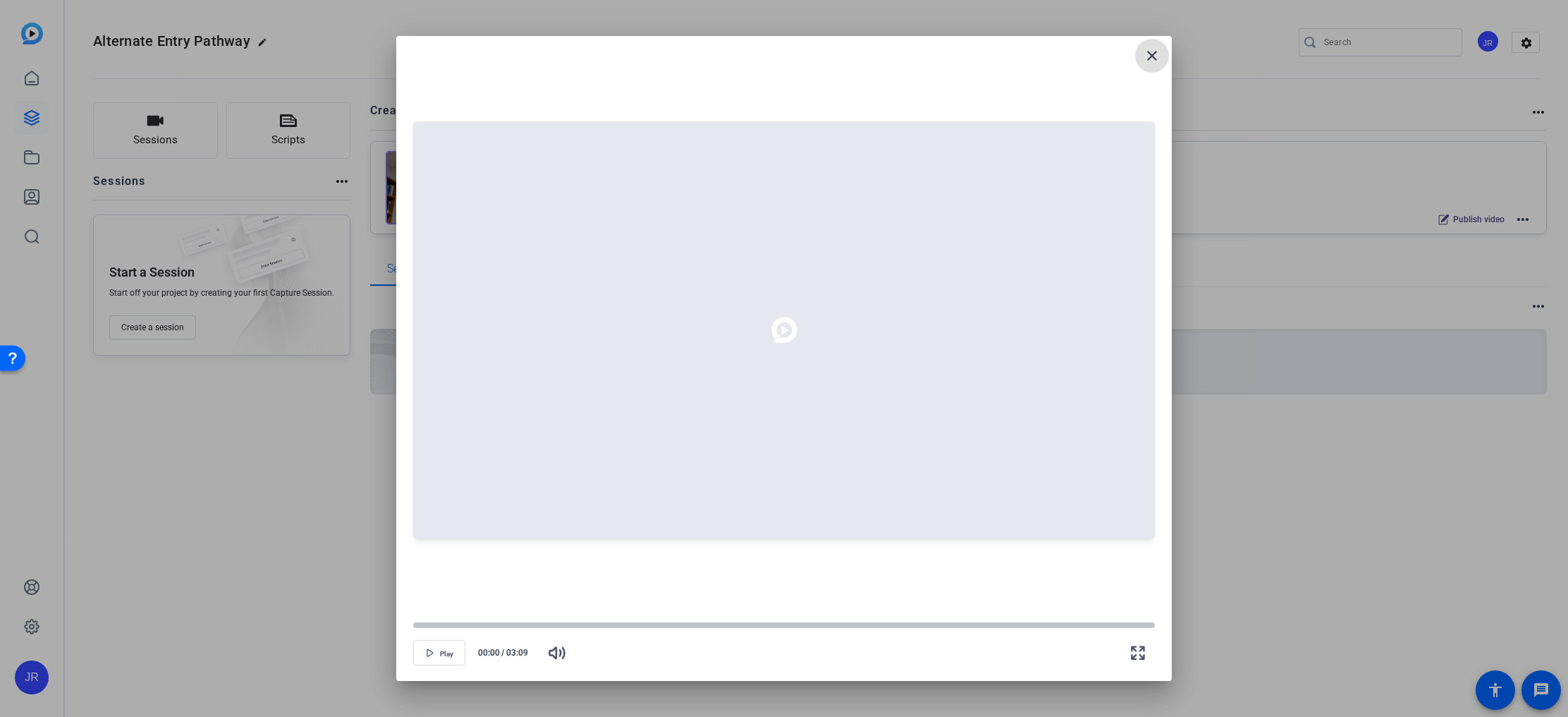
click at [1141, 63] on span at bounding box center [1152, 56] width 34 height 34
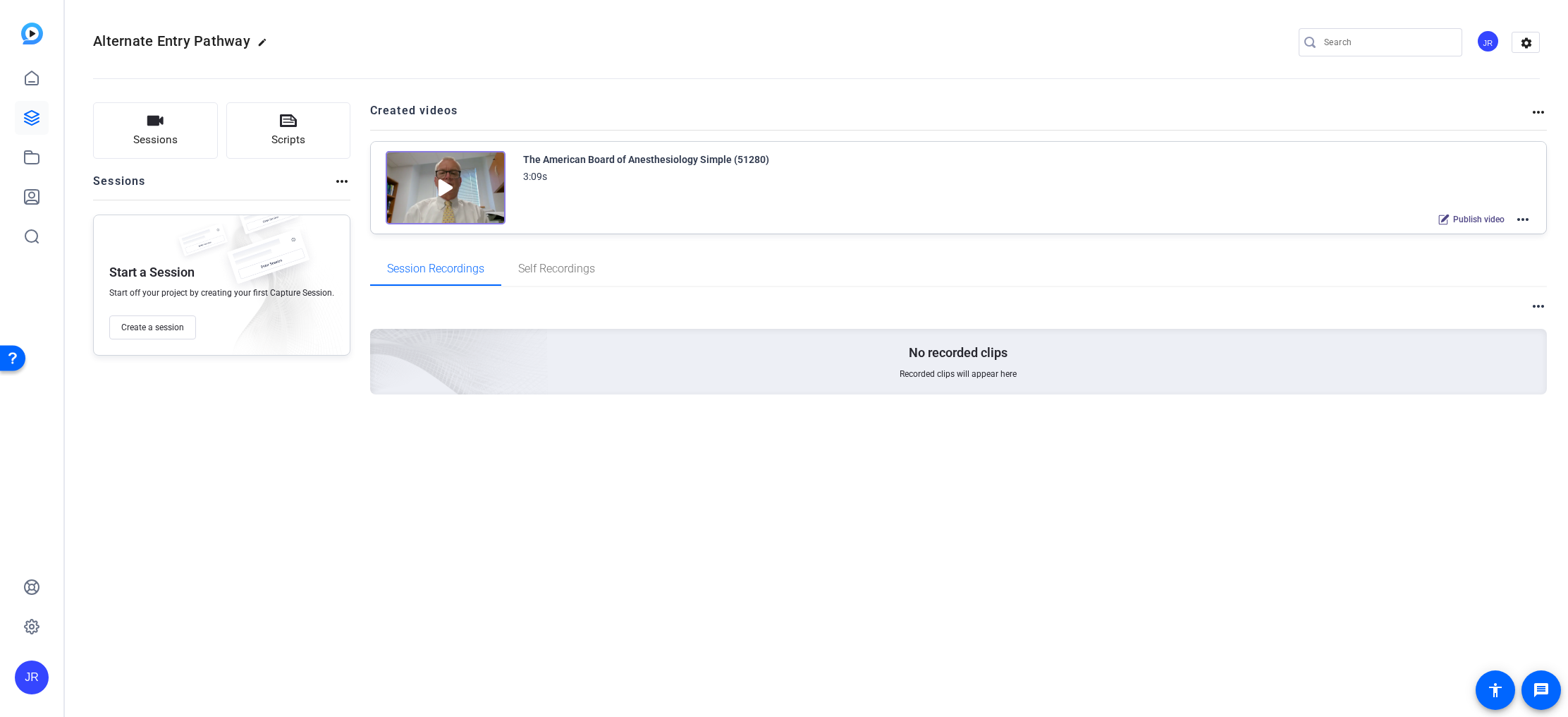
click at [1519, 216] on mat-icon "more_horiz" at bounding box center [1523, 219] width 17 height 17
click at [1490, 238] on span "Edit in Creator" at bounding box center [1471, 236] width 98 height 17
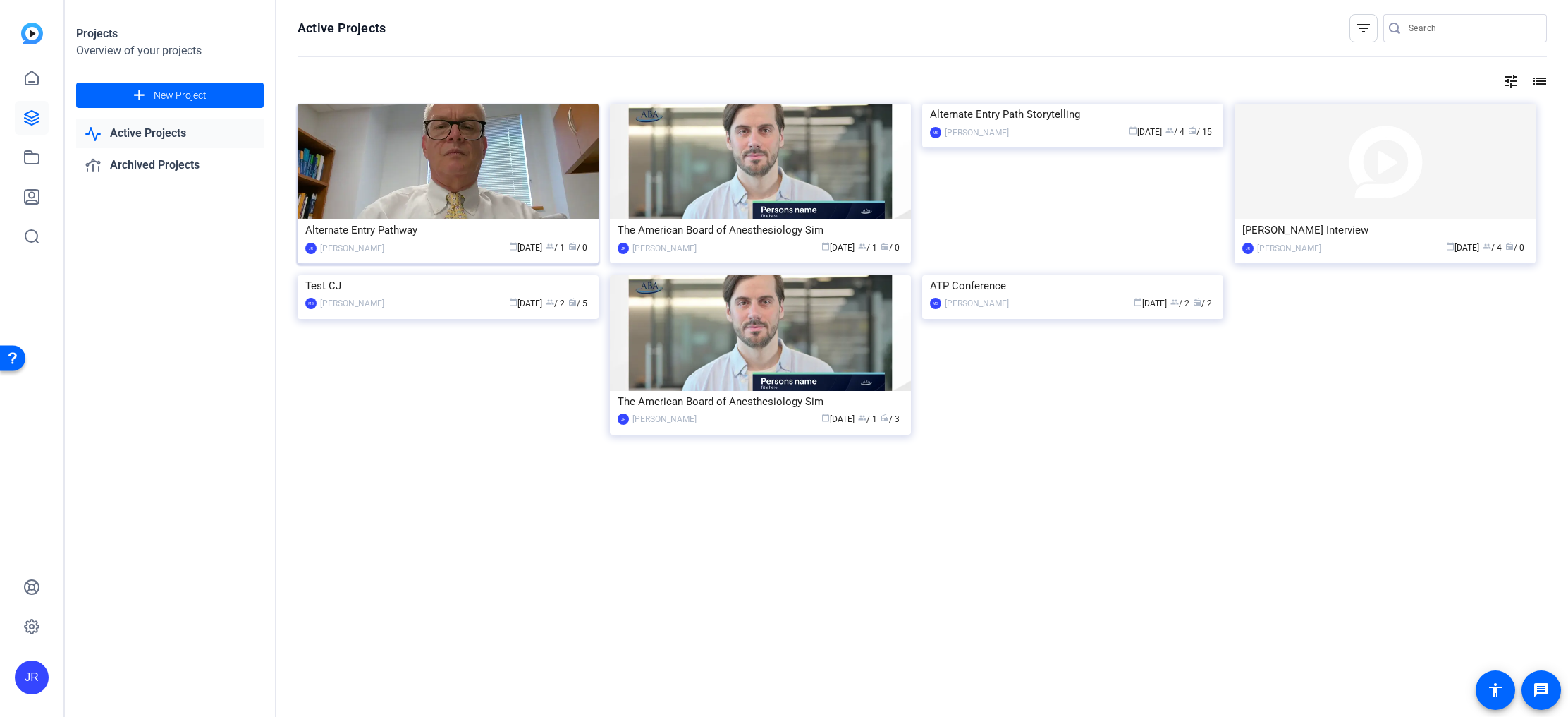
click at [541, 180] on img at bounding box center [448, 162] width 301 height 116
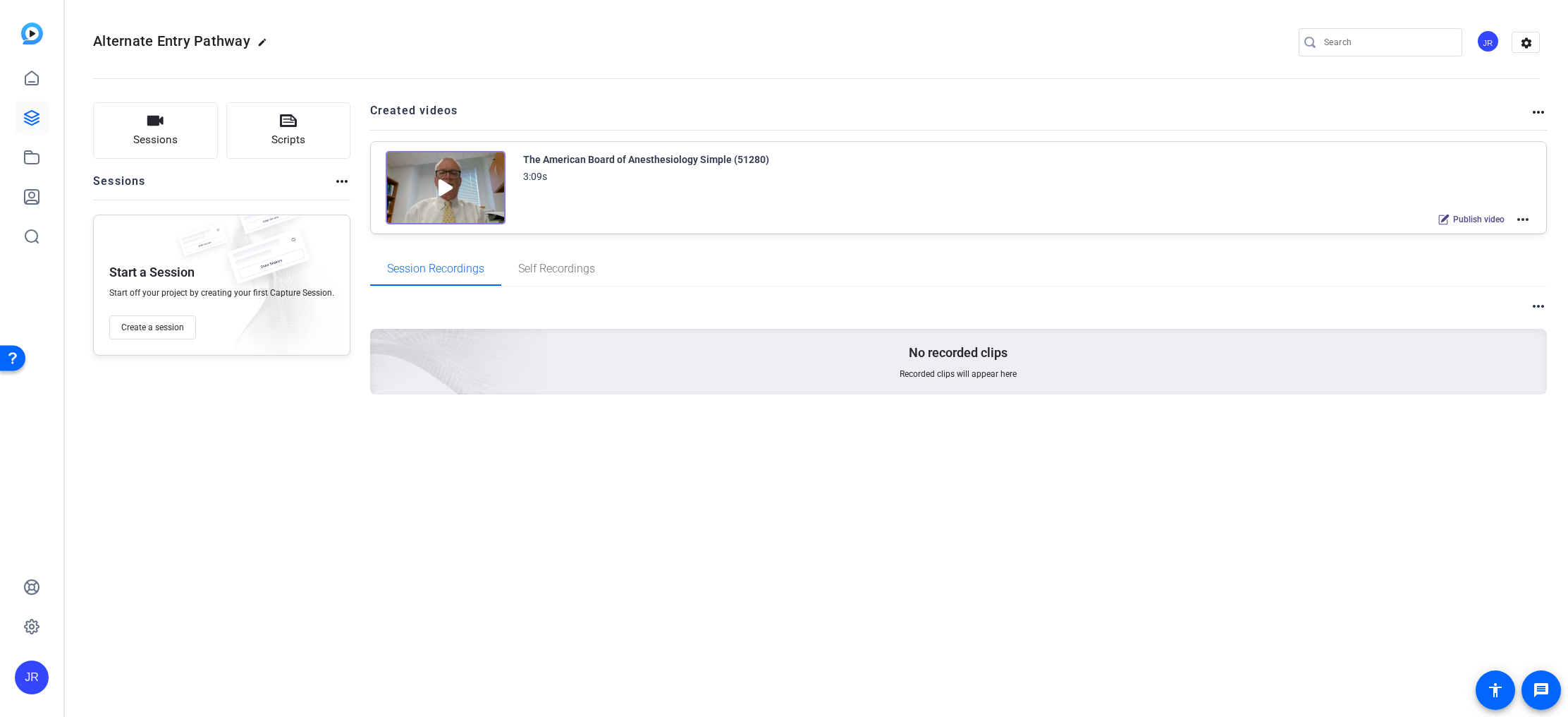
click at [1523, 216] on mat-icon "more_horiz" at bounding box center [1523, 219] width 17 height 17
click at [1472, 253] on span "Duplicate here" at bounding box center [1471, 254] width 98 height 17
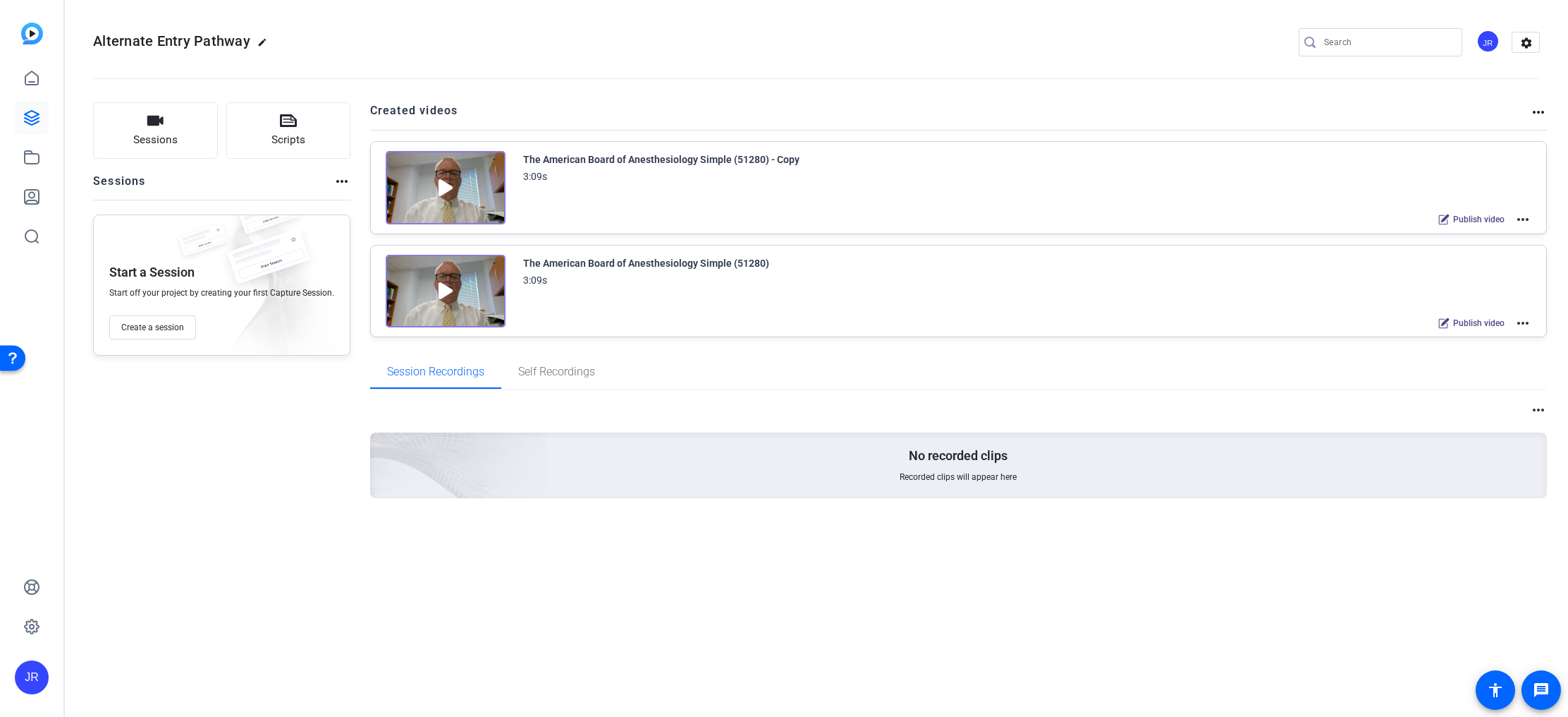
click at [1475, 321] on span "Publish video" at bounding box center [1478, 323] width 51 height 11
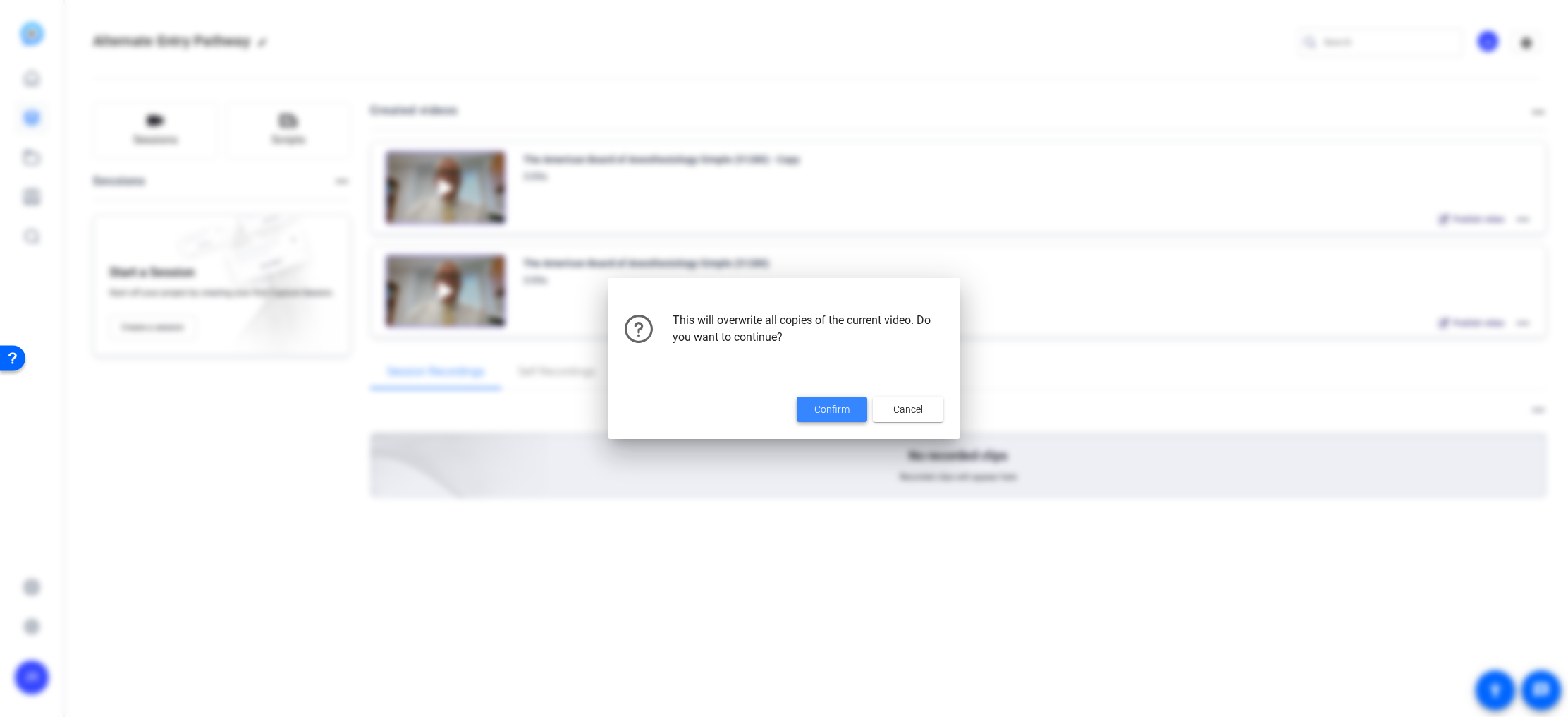
click at [856, 404] on span at bounding box center [833, 409] width 71 height 34
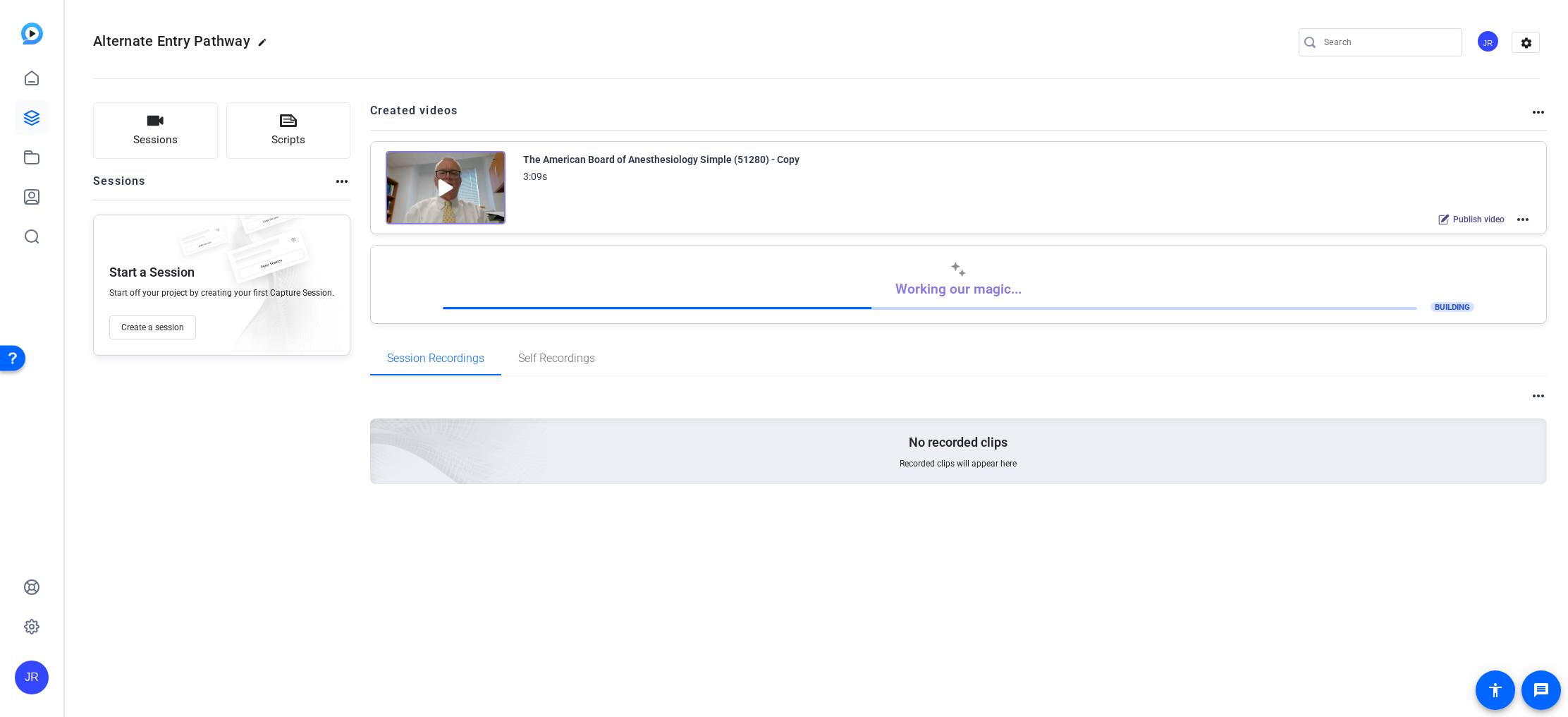
click at [1239, 277] on div "Working our magic... BUILDING" at bounding box center [959, 288] width 1146 height 52
click at [1461, 304] on span "BUILDING" at bounding box center [1452, 306] width 44 height 10
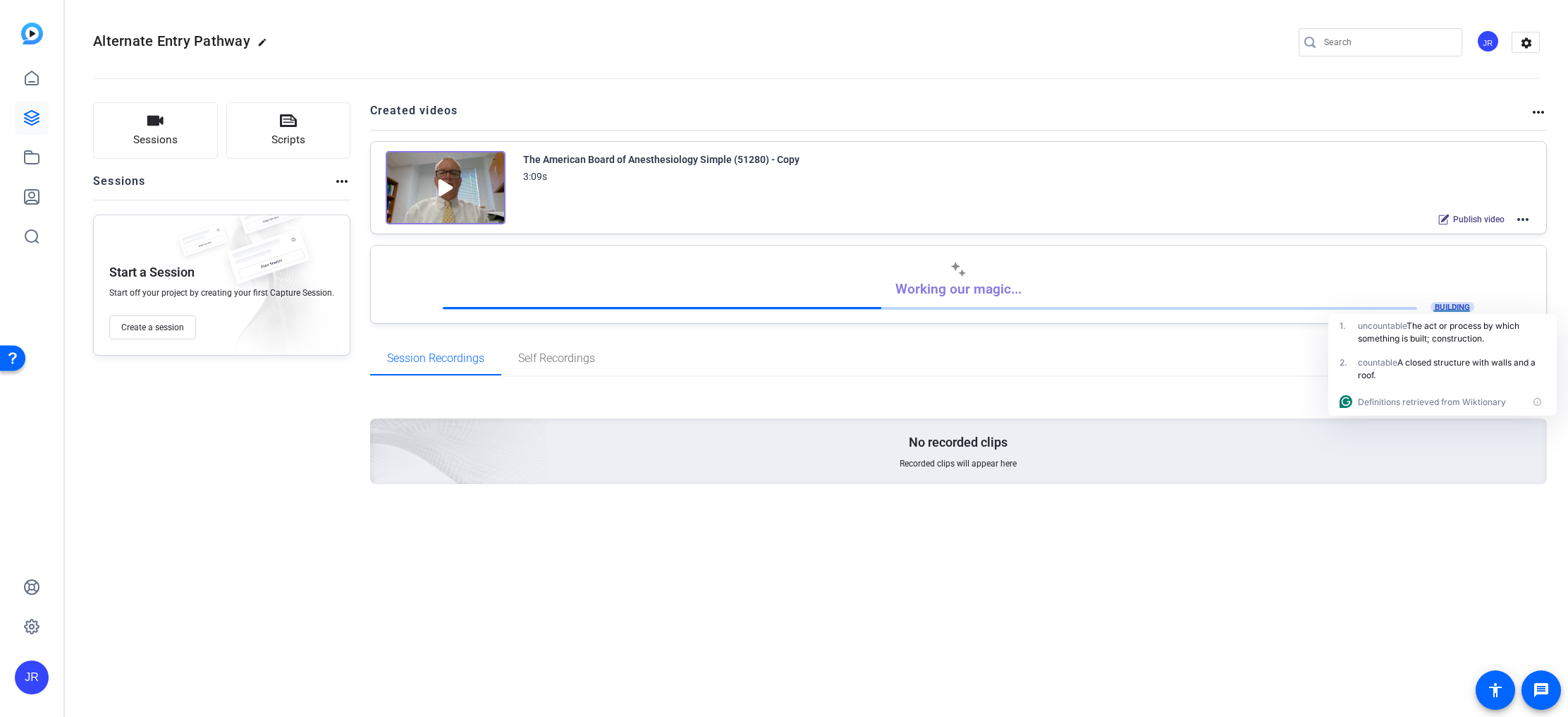
click at [733, 286] on div "Working our magic... BUILDING" at bounding box center [959, 288] width 1146 height 52
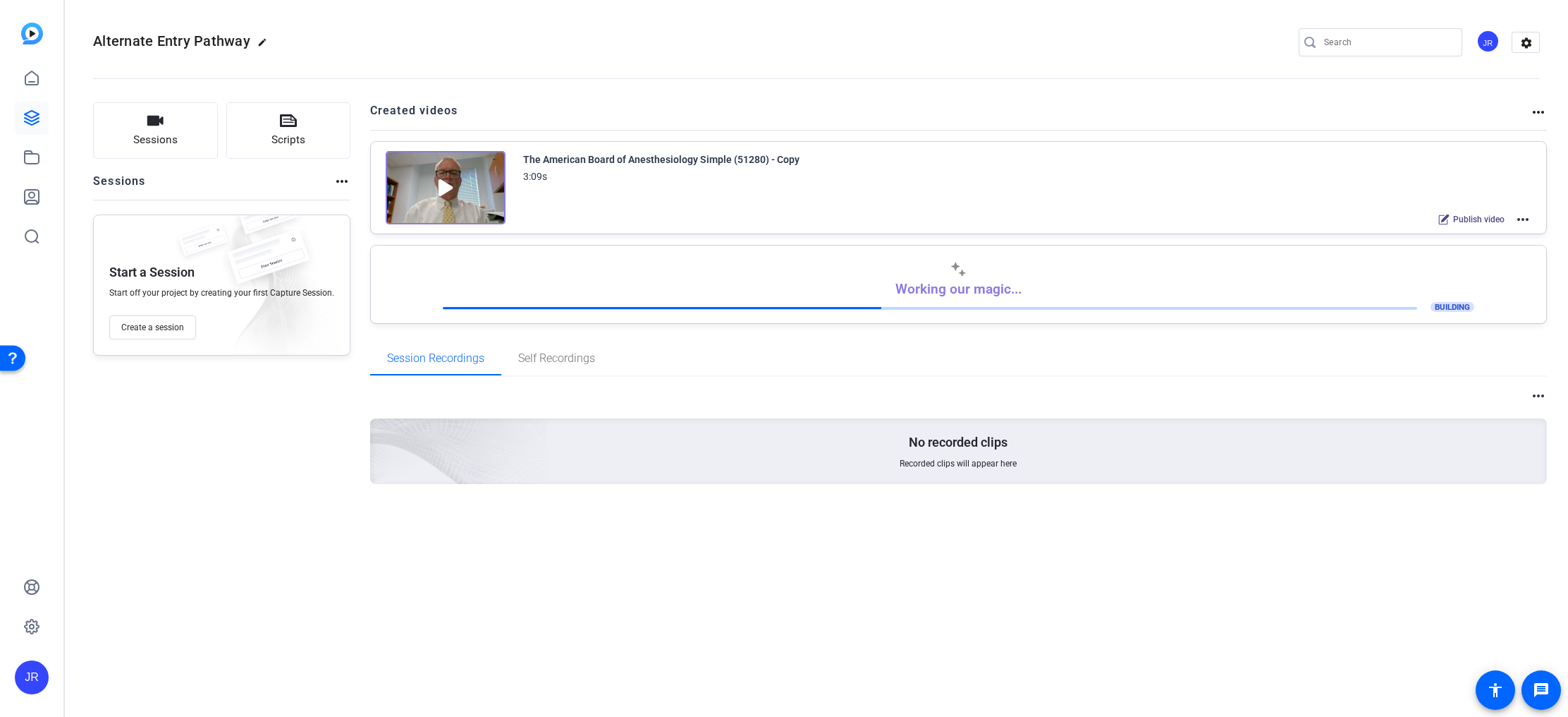
click at [463, 169] on img at bounding box center [445, 188] width 119 height 74
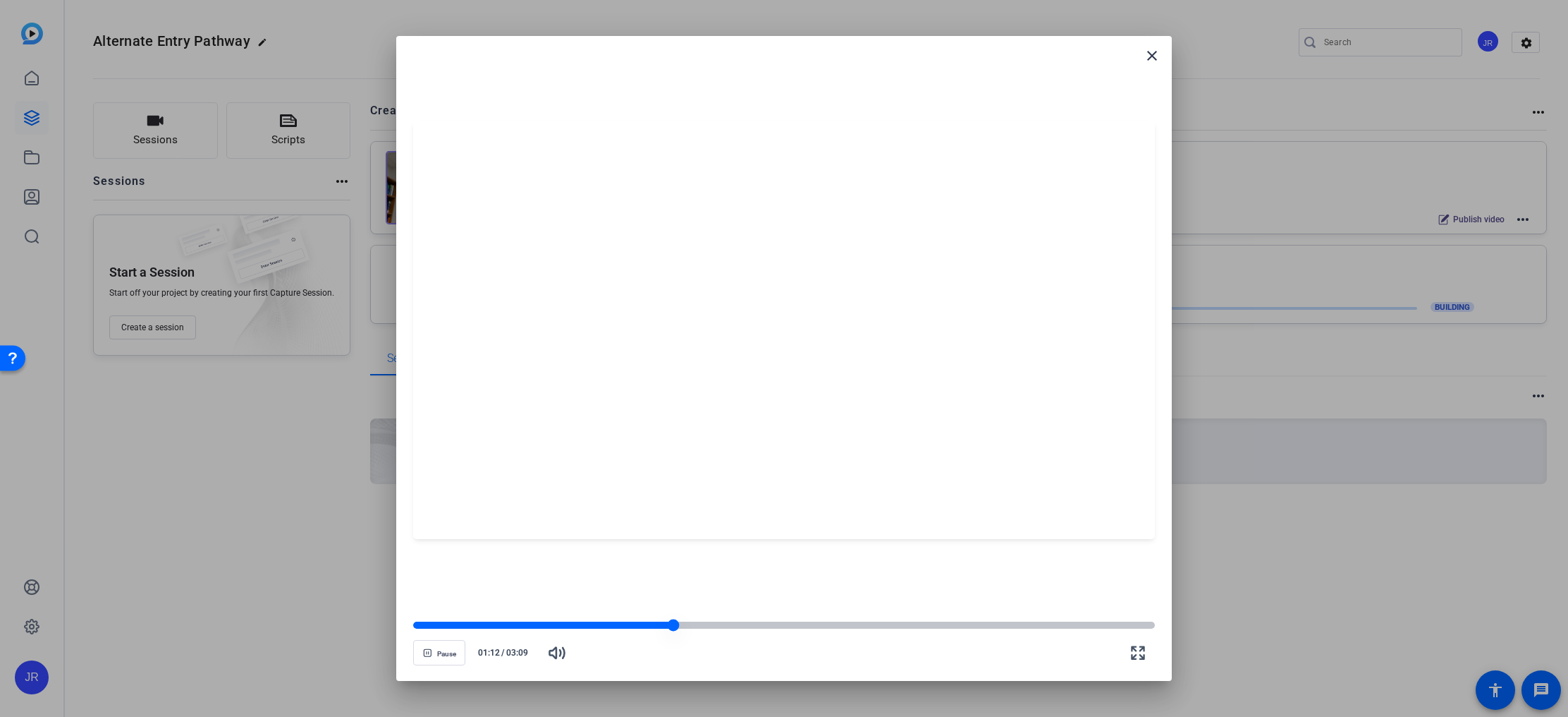
drag, startPoint x: 705, startPoint y: 627, endPoint x: 666, endPoint y: 628, distance: 39.0
click at [667, 628] on div at bounding box center [673, 625] width 12 height 12
drag, startPoint x: 666, startPoint y: 628, endPoint x: 643, endPoint y: 628, distance: 23.0
click at [644, 628] on div at bounding box center [650, 625] width 12 height 12
drag, startPoint x: 446, startPoint y: 647, endPoint x: 466, endPoint y: 639, distance: 21.5
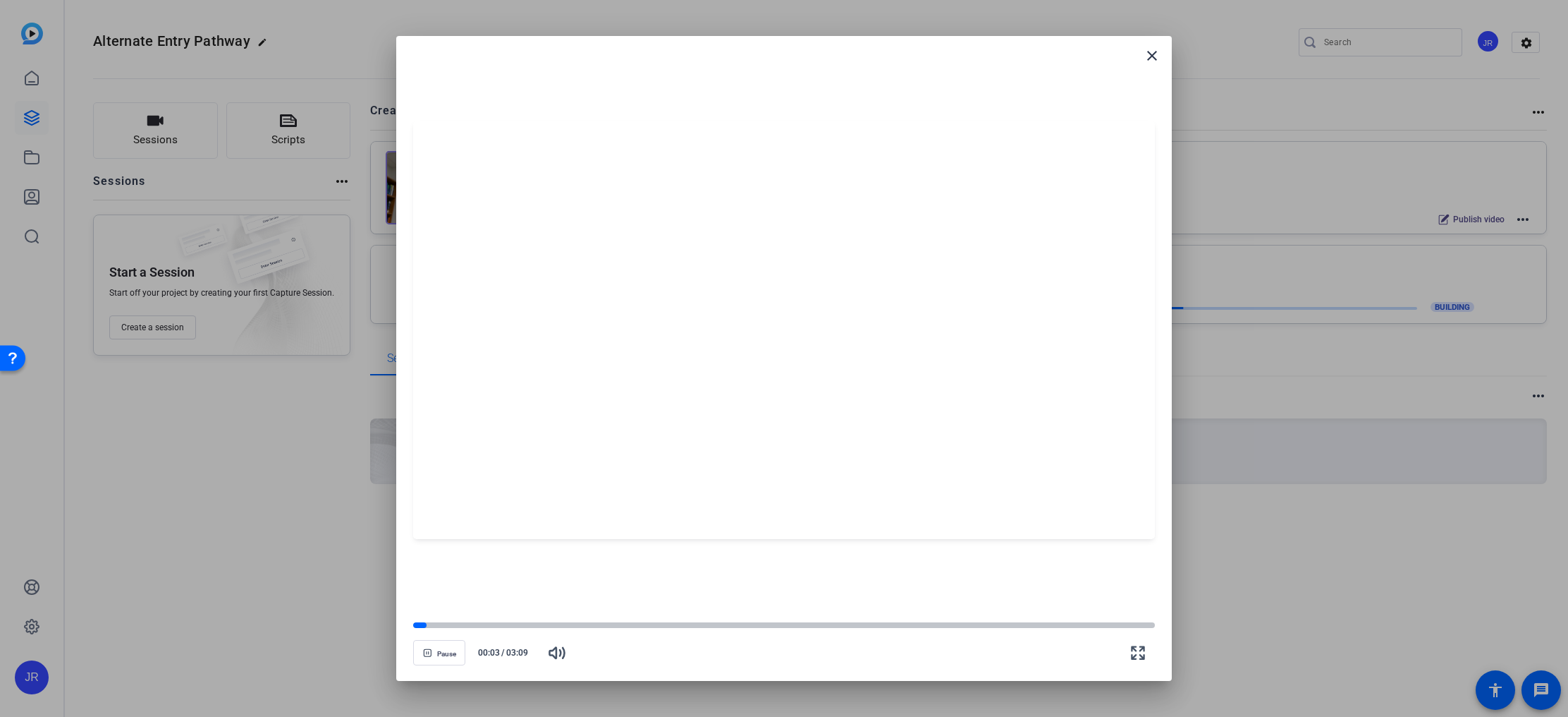
click at [445, 647] on span "button" at bounding box center [439, 653] width 50 height 34
click at [855, 265] on div at bounding box center [784, 330] width 742 height 417
click at [436, 659] on span "button" at bounding box center [439, 653] width 50 height 34
drag, startPoint x: 1156, startPoint y: 50, endPoint x: 1057, endPoint y: 13, distance: 105.7
click at [1155, 50] on mat-icon "close" at bounding box center [1152, 56] width 17 height 17
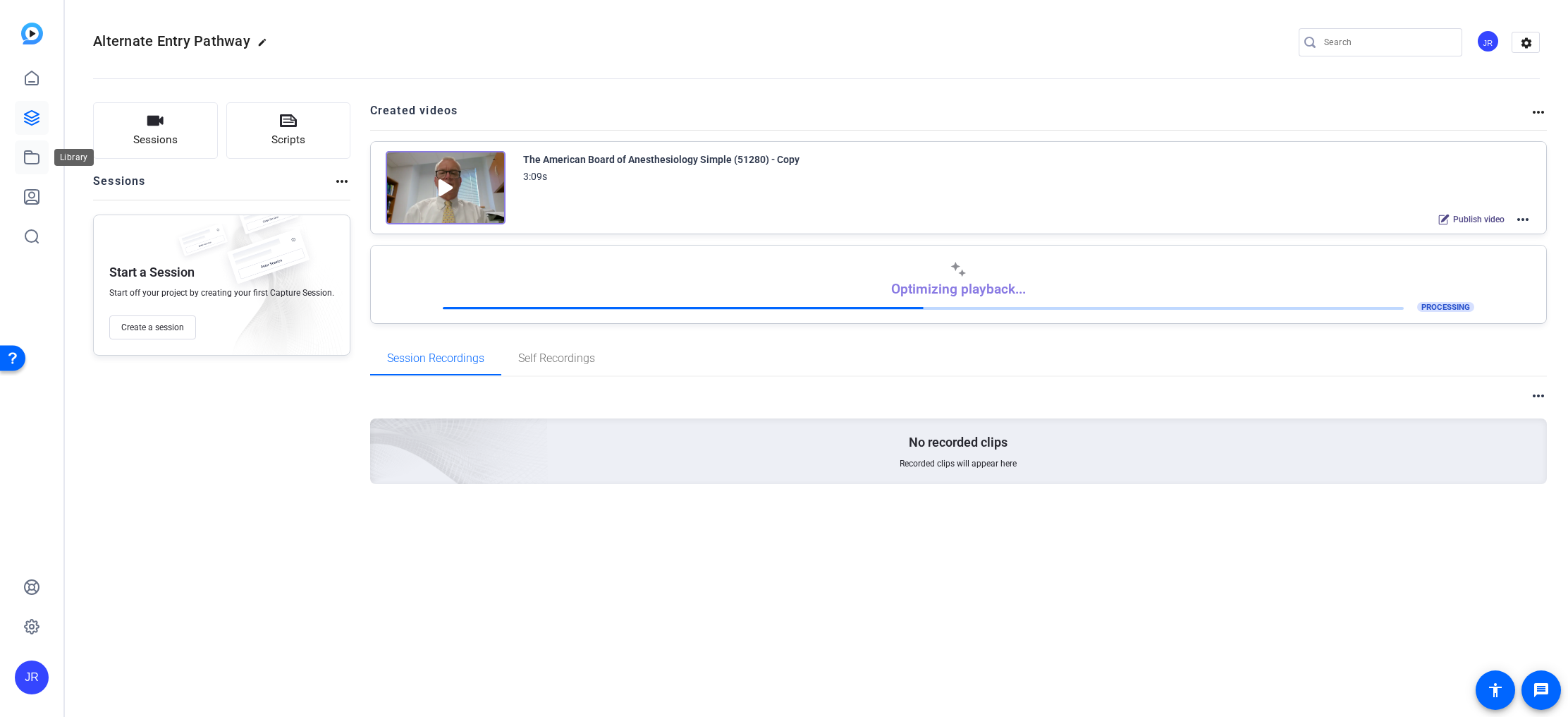
click at [20, 155] on link at bounding box center [32, 157] width 34 height 34
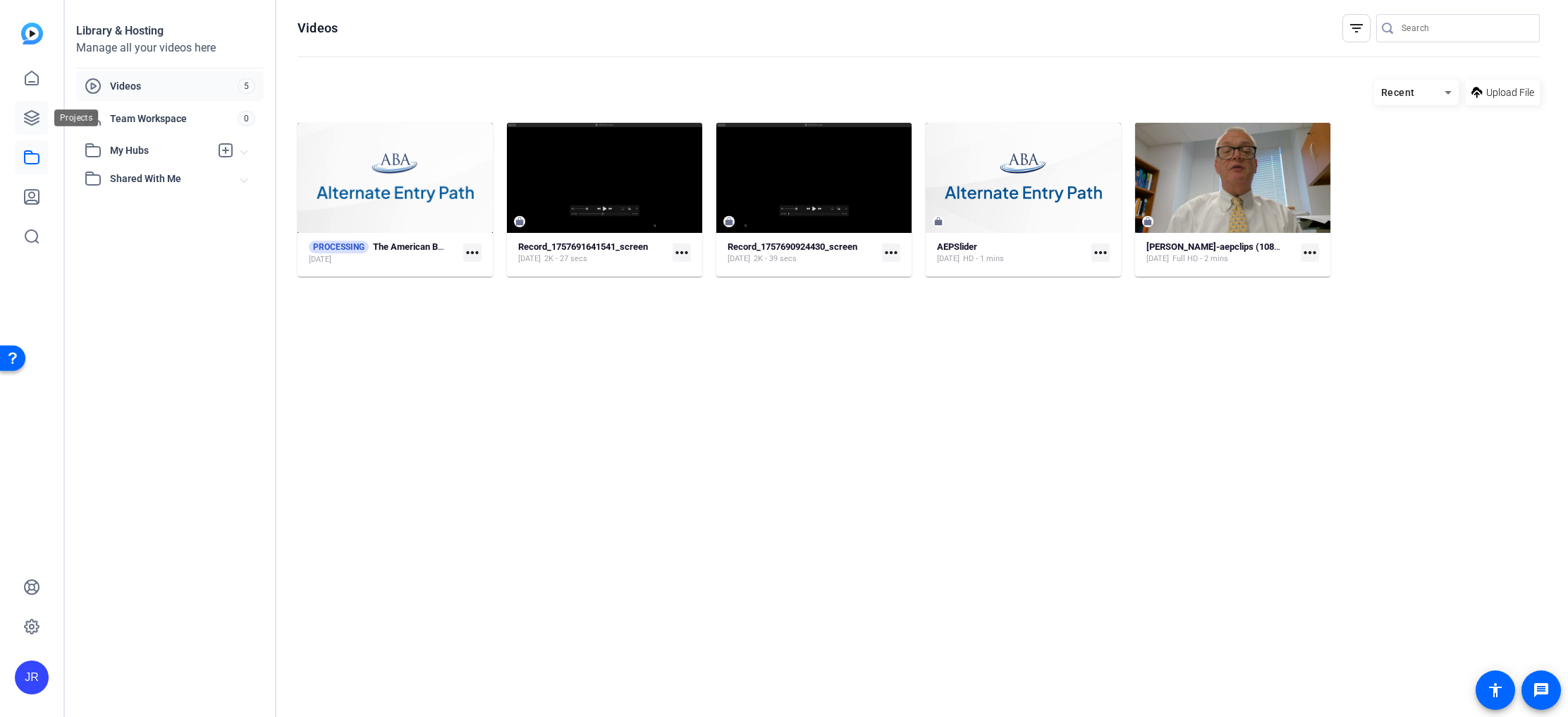
click at [37, 123] on icon at bounding box center [32, 118] width 17 height 17
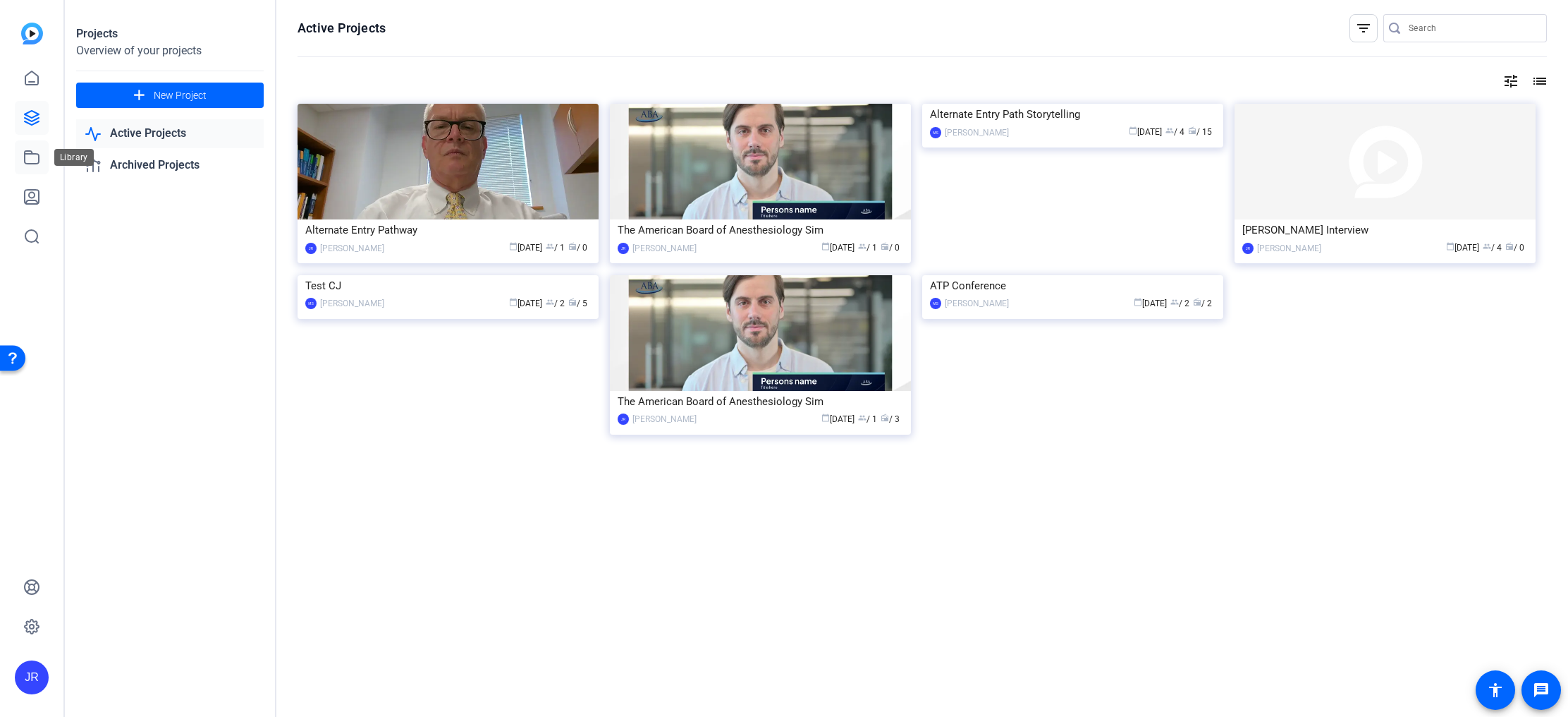
click at [27, 157] on icon at bounding box center [32, 157] width 17 height 17
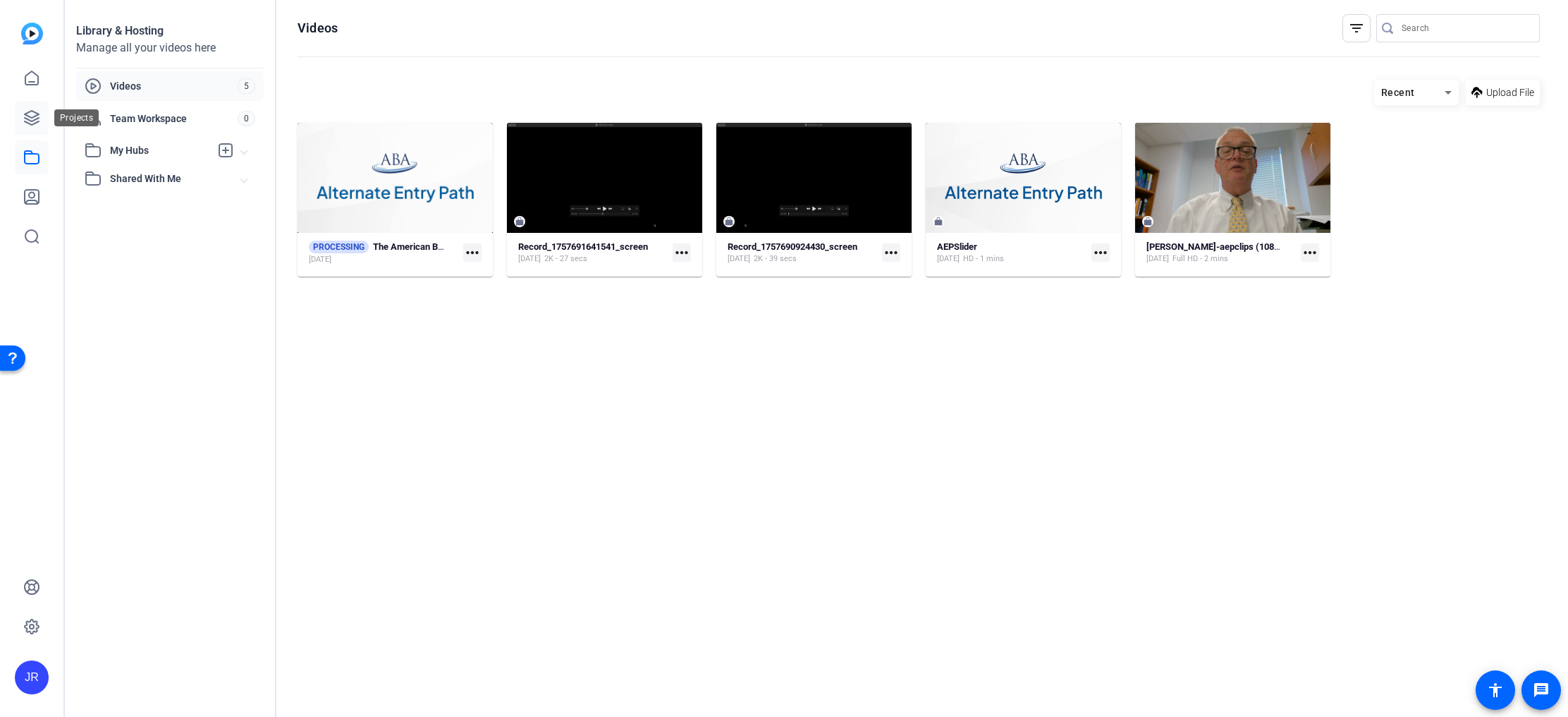
click at [32, 116] on icon at bounding box center [32, 118] width 17 height 17
